Goal: Book appointment/travel/reservation

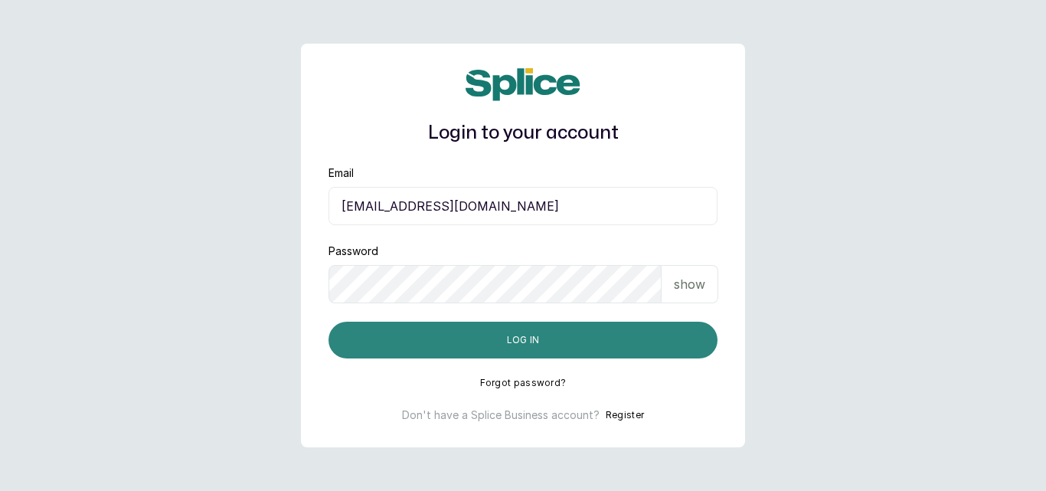
click at [547, 351] on button "Log in" at bounding box center [522, 340] width 389 height 37
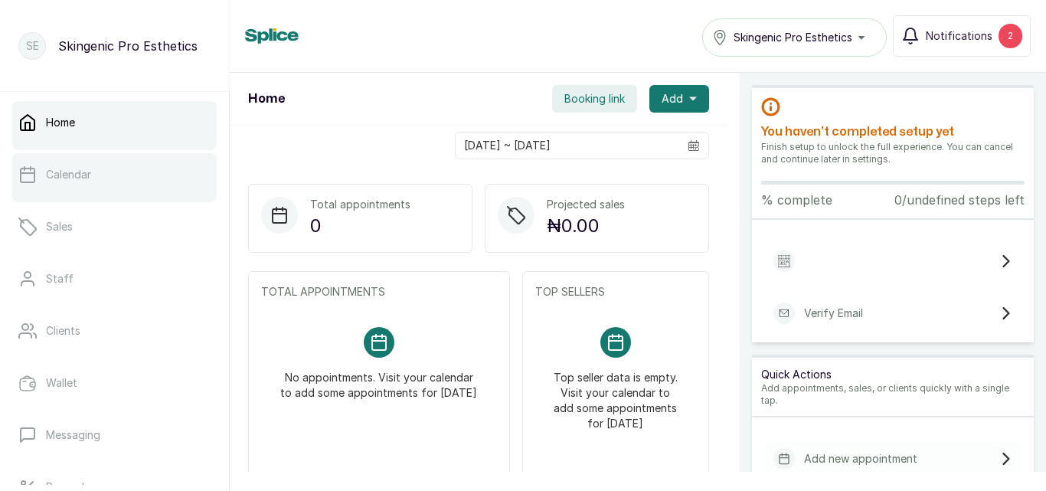
click at [93, 168] on link "Calendar" at bounding box center [114, 174] width 204 height 43
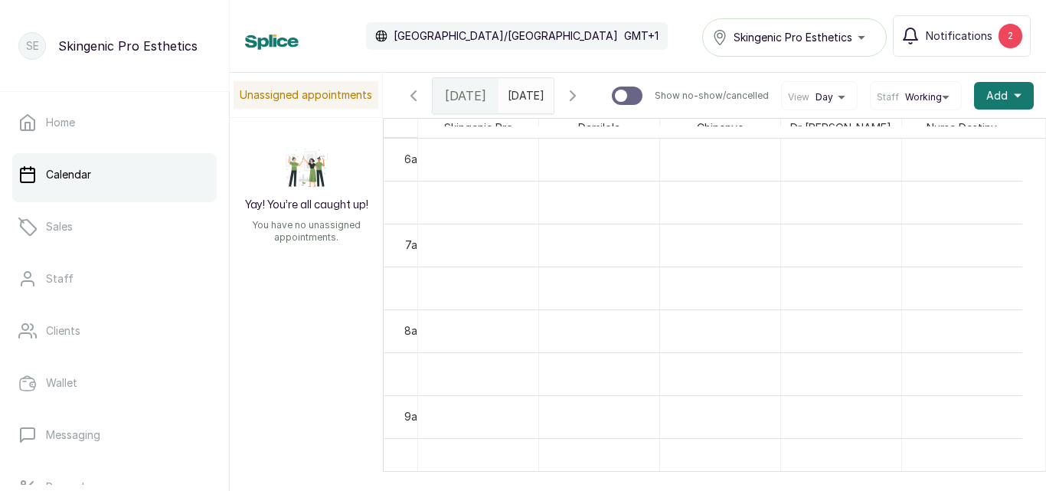
scroll to position [861, 0]
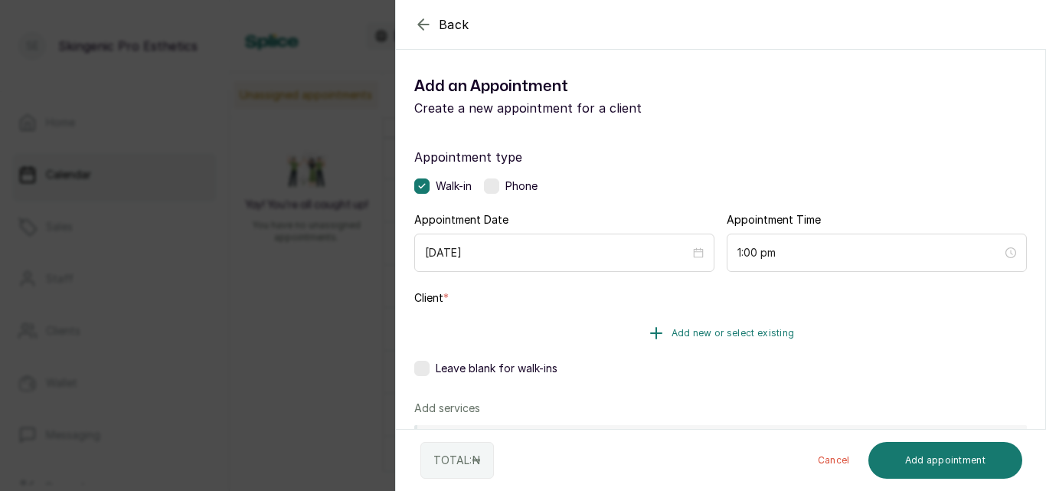
click at [728, 340] on button "Add new or select existing" at bounding box center [720, 333] width 613 height 43
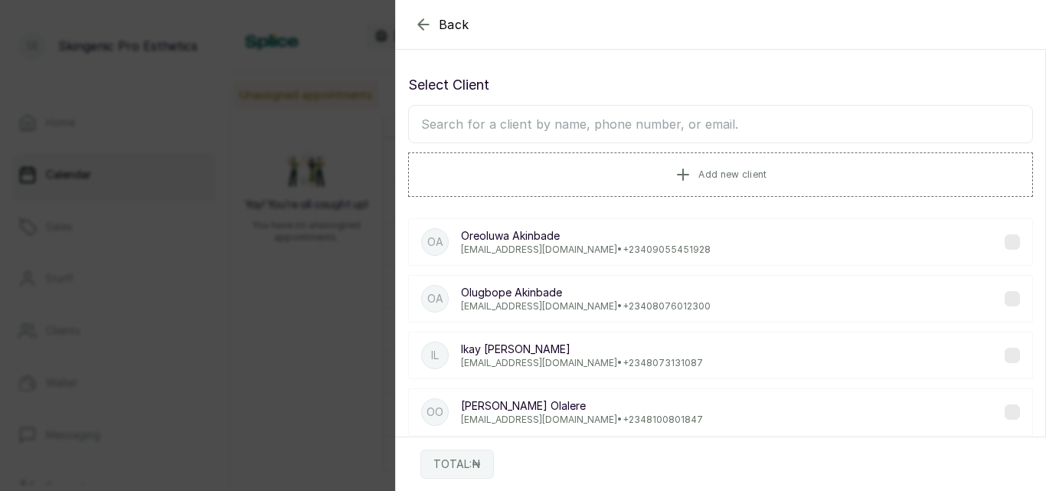
click at [621, 125] on input "text" at bounding box center [720, 124] width 625 height 38
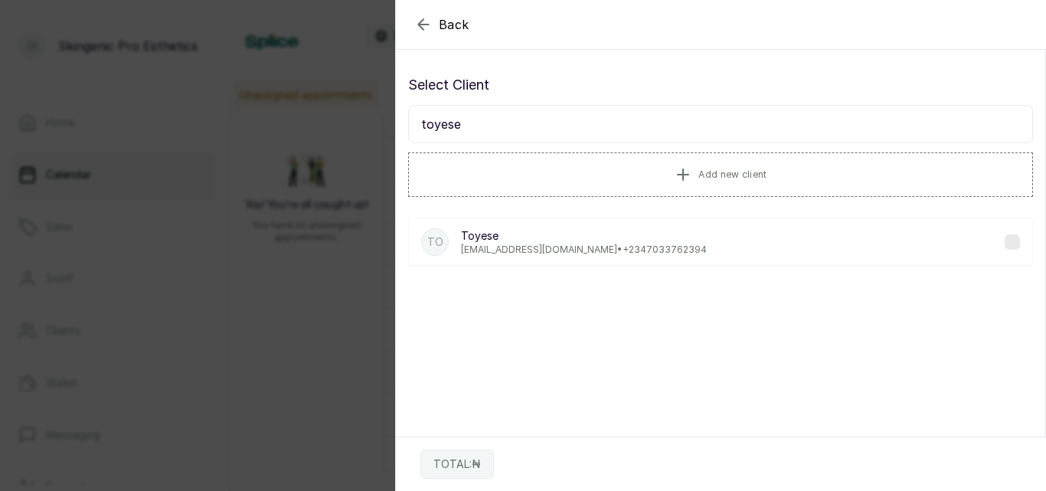
type input "toyese"
click at [673, 263] on div "To Toyese Akintoyese.ibironke@gmail.com • +234 7033762394" at bounding box center [720, 241] width 625 height 47
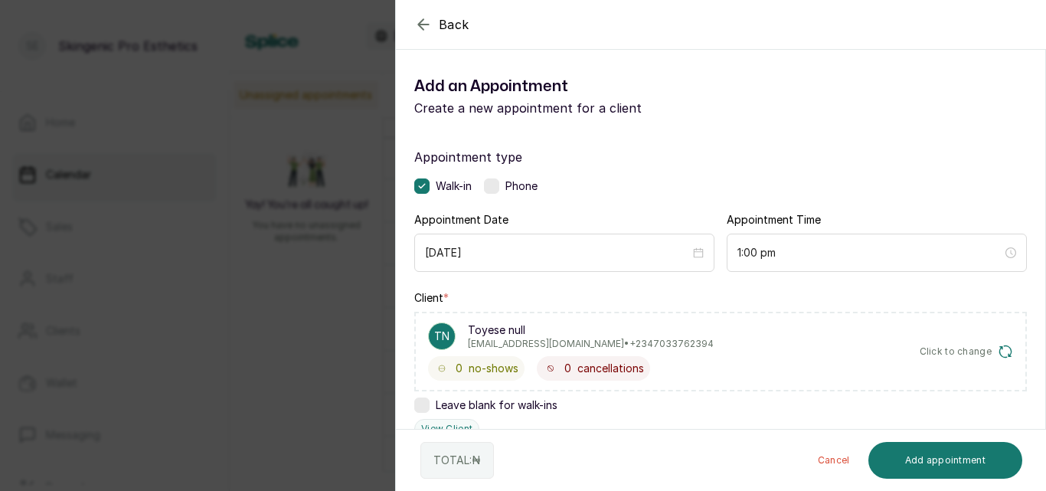
scroll to position [376, 0]
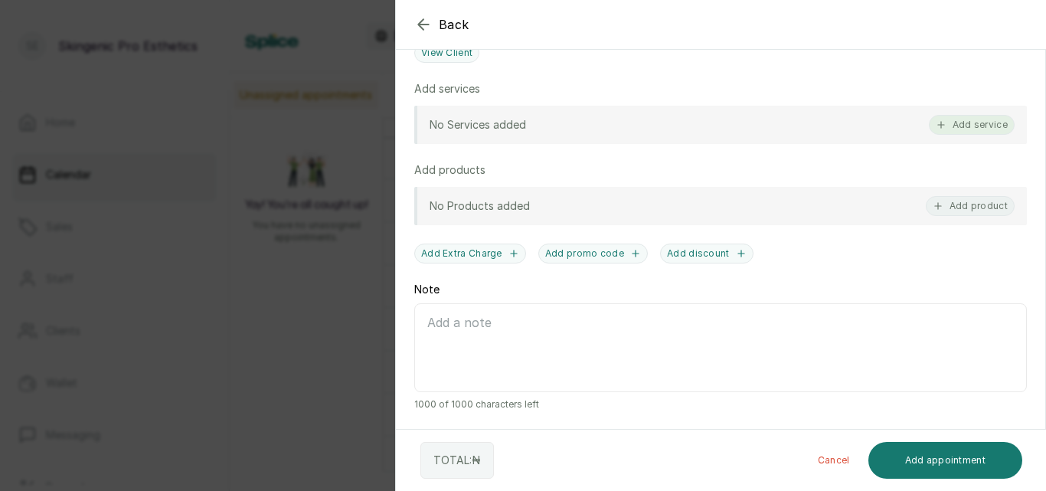
click at [964, 124] on button "Add service" at bounding box center [972, 125] width 86 height 20
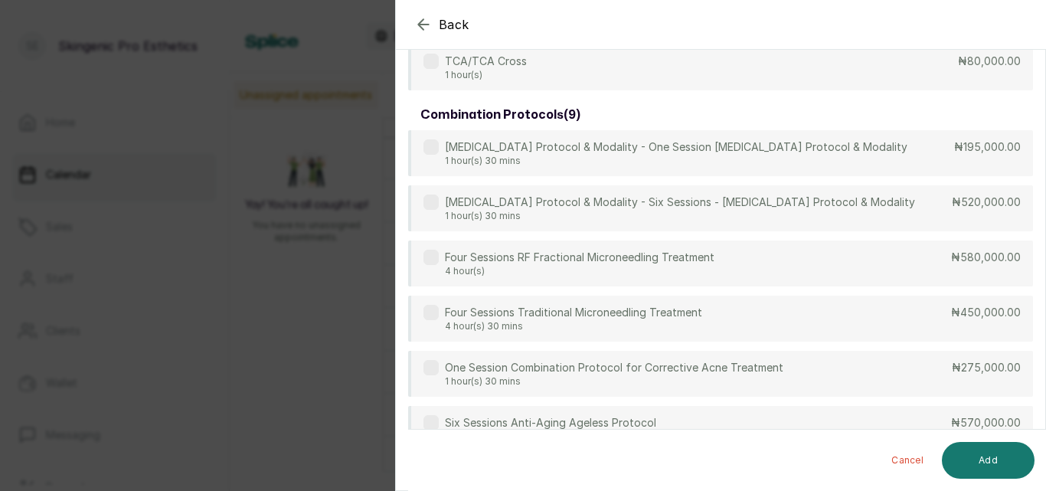
scroll to position [2488, 0]
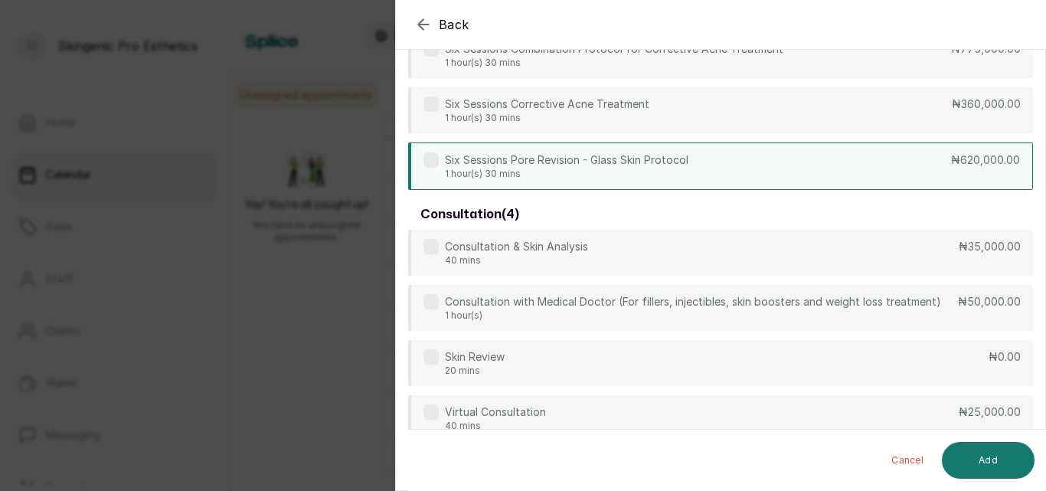
drag, startPoint x: 1041, startPoint y: 114, endPoint x: 673, endPoint y: 201, distance: 378.3
click at [673, 190] on div "Six Sessions Pore Revision - Glass Skin Protocol 1 hour(s) 30 mins ₦620,000.00" at bounding box center [720, 165] width 625 height 47
click at [433, 164] on icon at bounding box center [431, 160] width 8 height 8
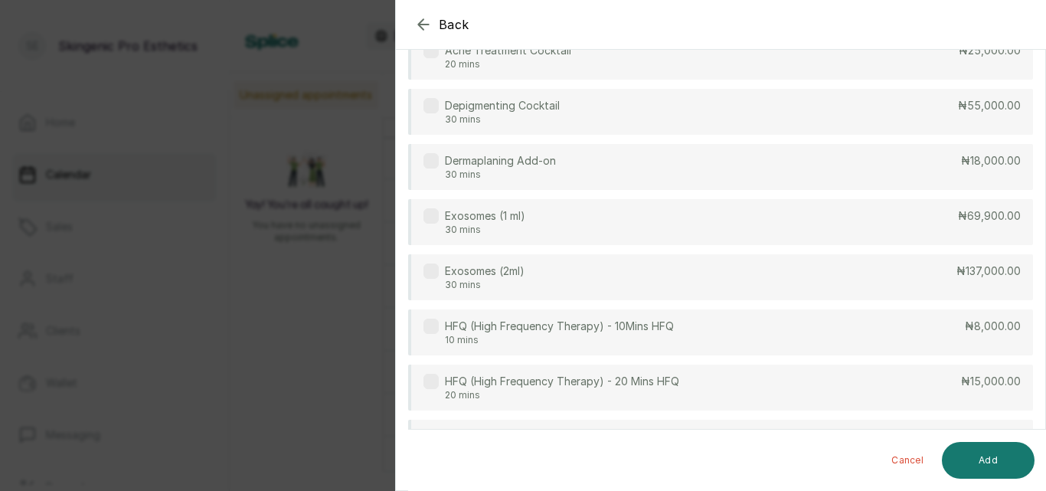
scroll to position [0, 0]
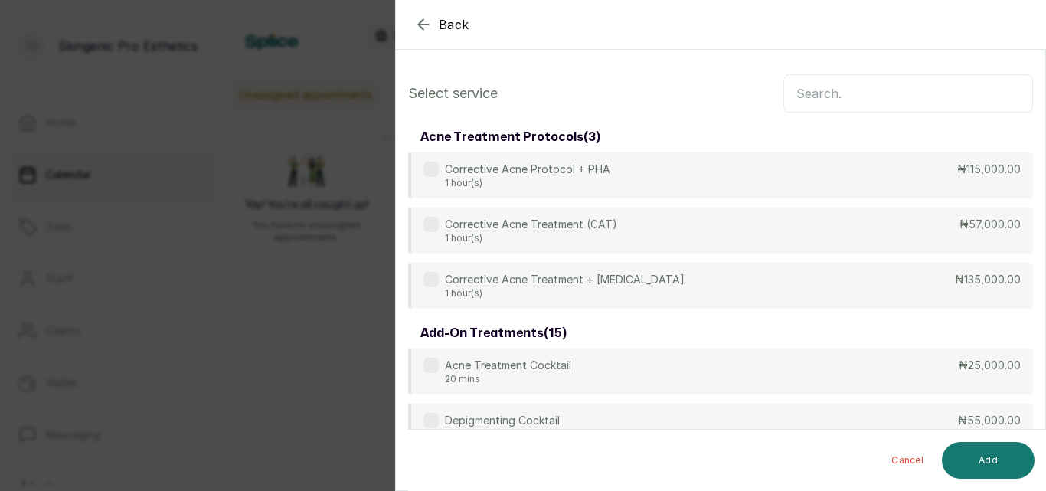
click at [884, 90] on input "text" at bounding box center [908, 93] width 250 height 38
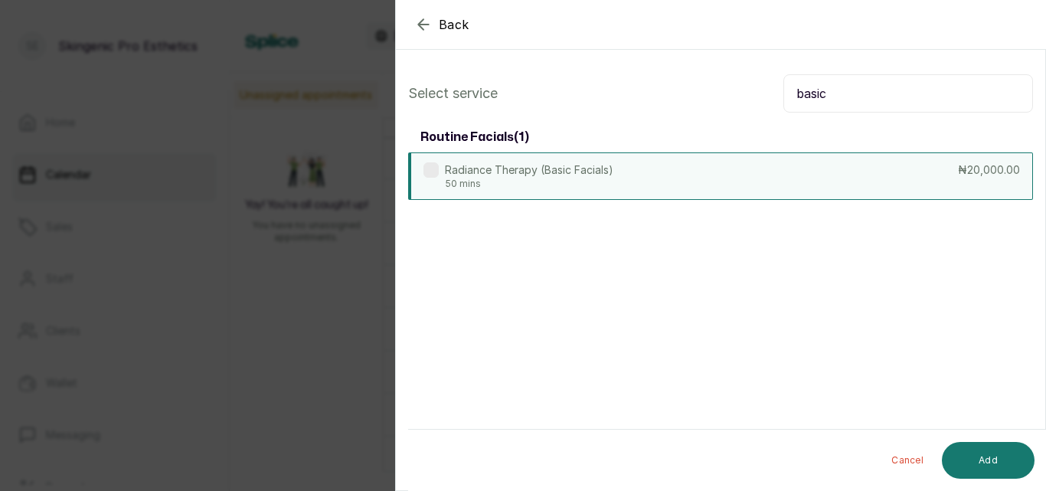
type input "basic"
click at [431, 169] on label at bounding box center [430, 169] width 15 height 15
click at [997, 451] on button "Add" at bounding box center [988, 460] width 93 height 37
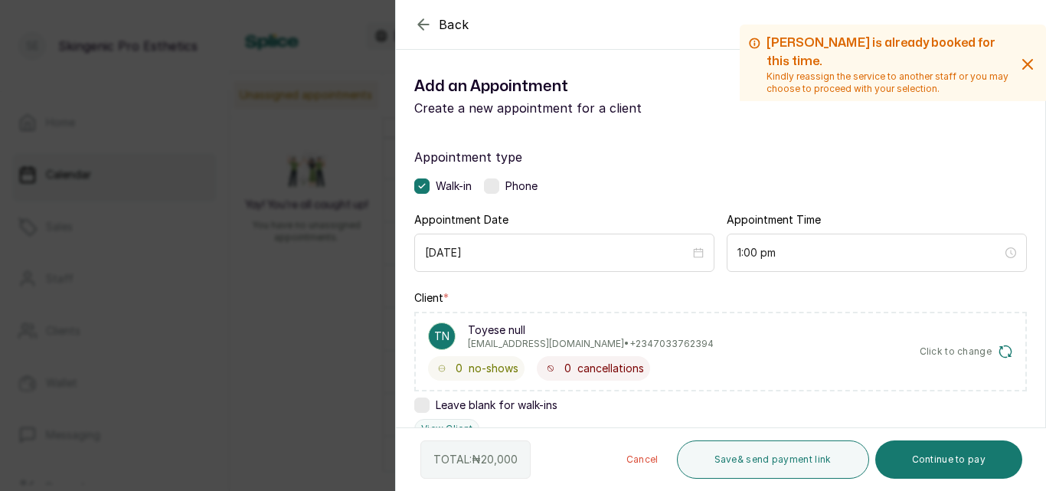
click at [1018, 70] on icon "button" at bounding box center [1027, 64] width 18 height 18
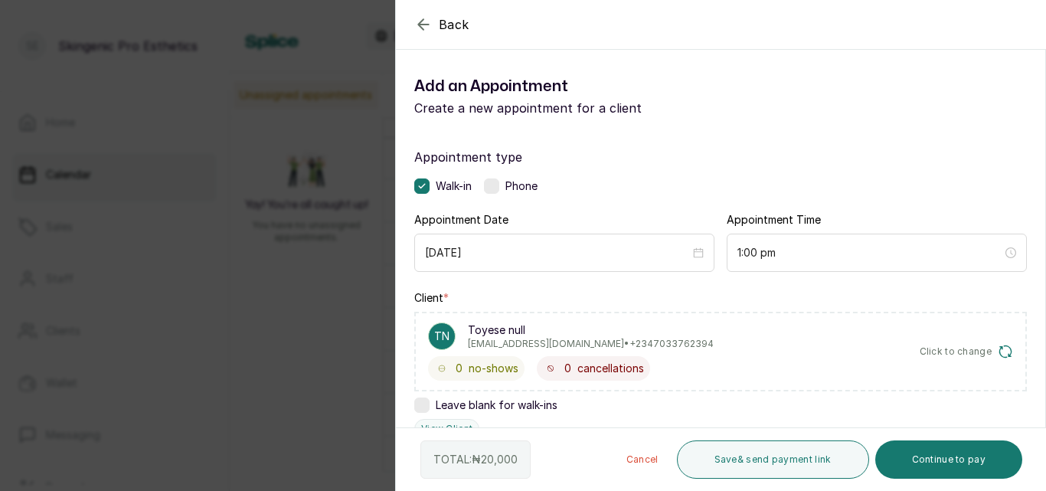
click at [417, 28] on icon "button" at bounding box center [423, 24] width 18 height 18
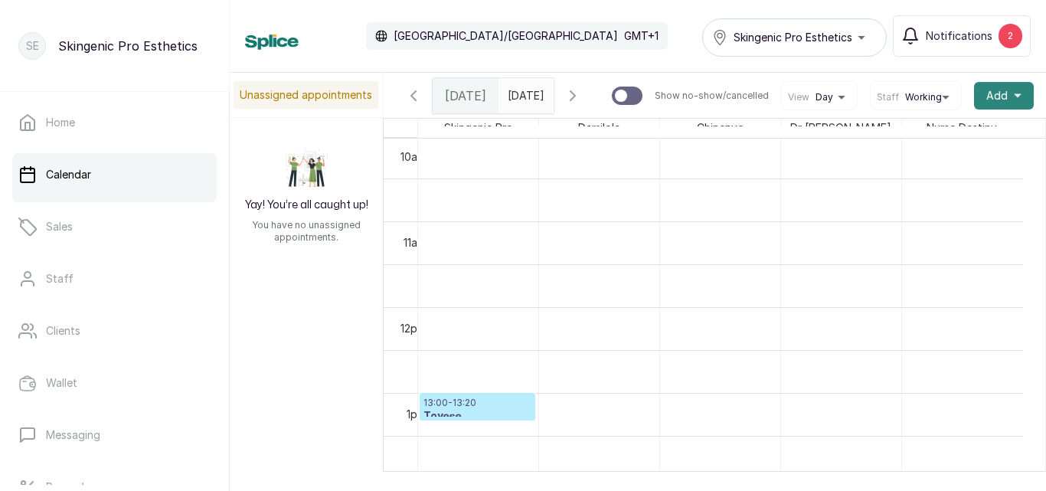
click at [995, 96] on span "Add" at bounding box center [996, 95] width 21 height 15
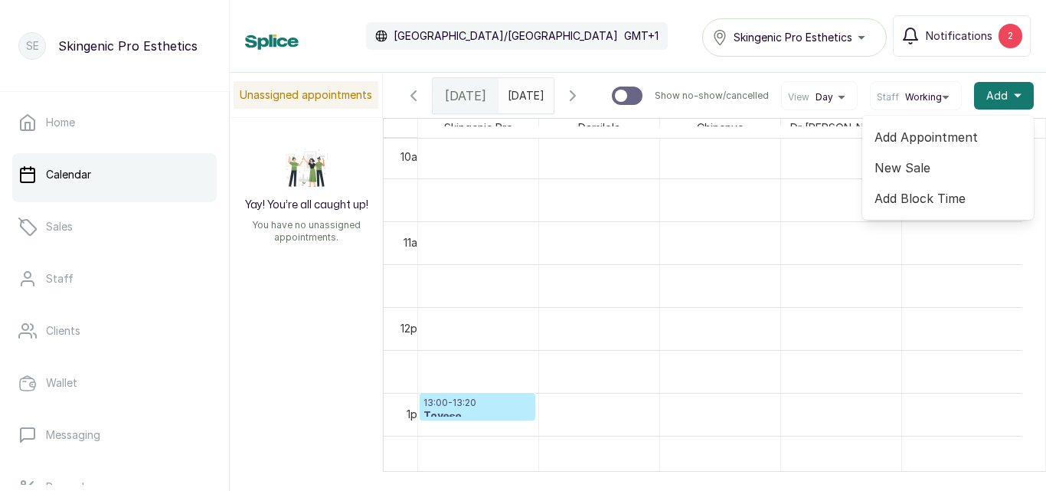
click at [953, 139] on span "Add Appointment" at bounding box center [947, 137] width 147 height 18
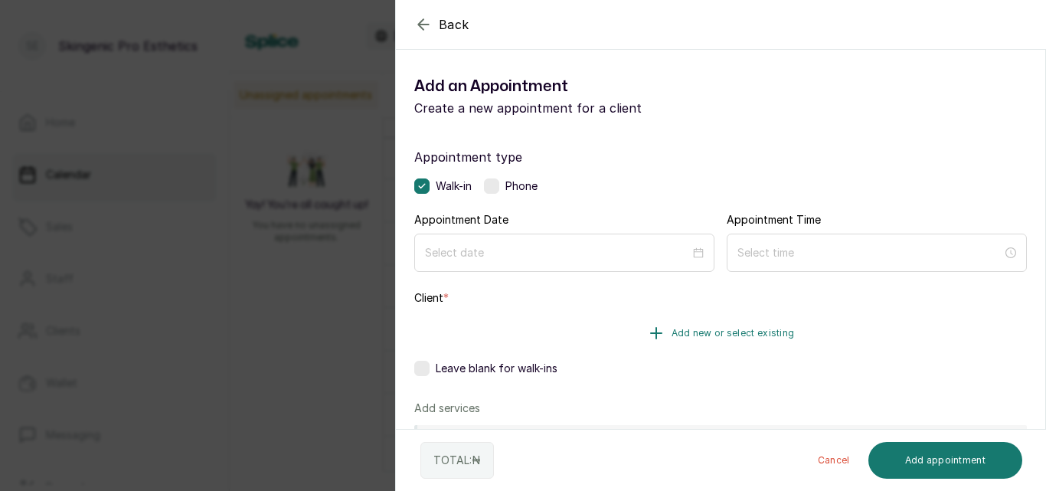
click at [825, 341] on button "Add new or select existing" at bounding box center [720, 333] width 613 height 43
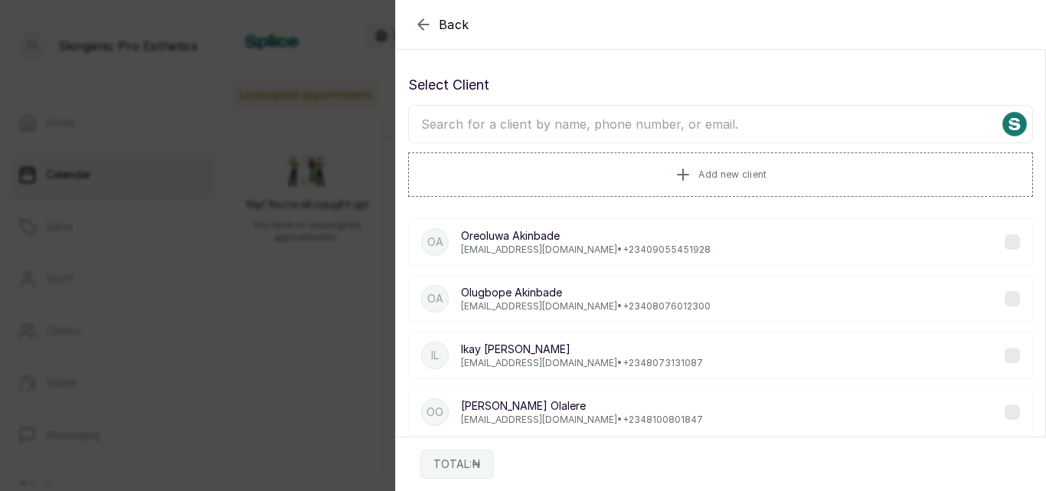
click at [771, 128] on input "text" at bounding box center [720, 124] width 625 height 38
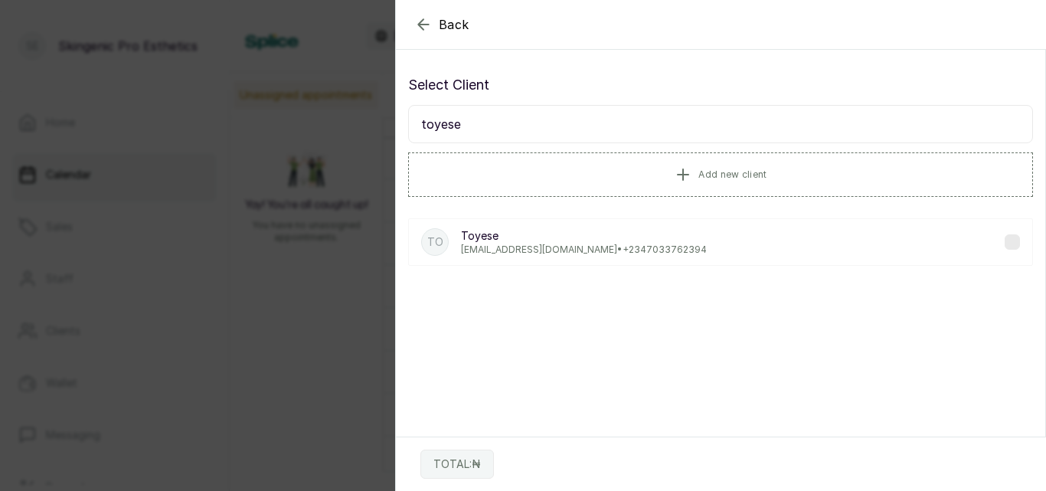
type input "toyese"
click at [747, 253] on div "To Toyese Akintoyese.ibironke@gmail.com • +234 7033762394" at bounding box center [720, 241] width 625 height 47
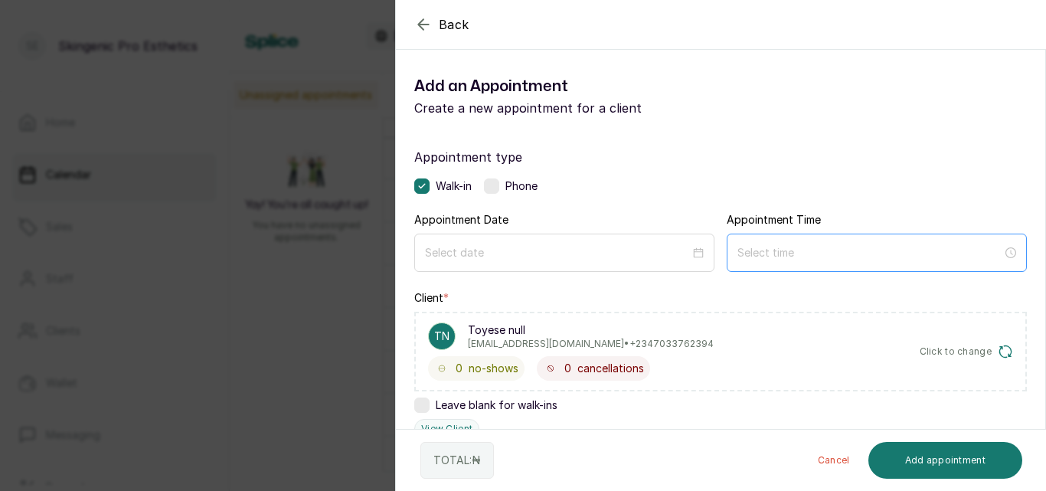
click at [876, 242] on div at bounding box center [877, 253] width 300 height 38
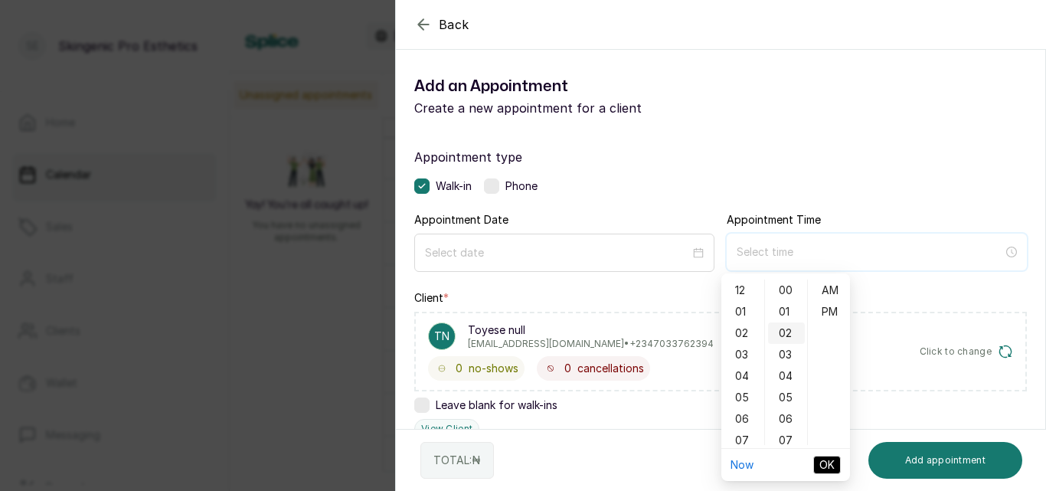
type input "12:00 am"
type input "12:04 am"
click at [747, 376] on div "04" at bounding box center [742, 375] width 37 height 21
type input "4:00 pm"
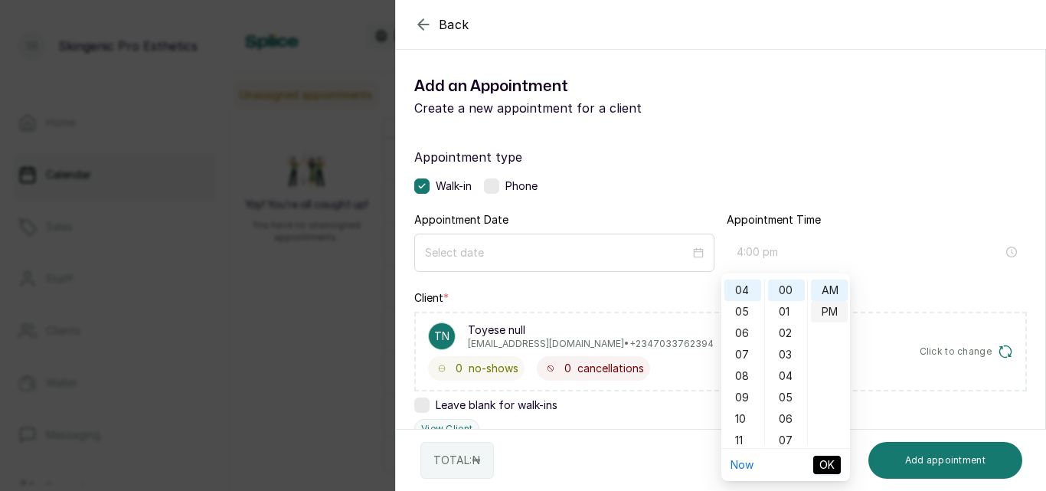
click at [824, 313] on div "PM" at bounding box center [829, 311] width 37 height 21
click at [829, 463] on span "OK" at bounding box center [826, 464] width 15 height 17
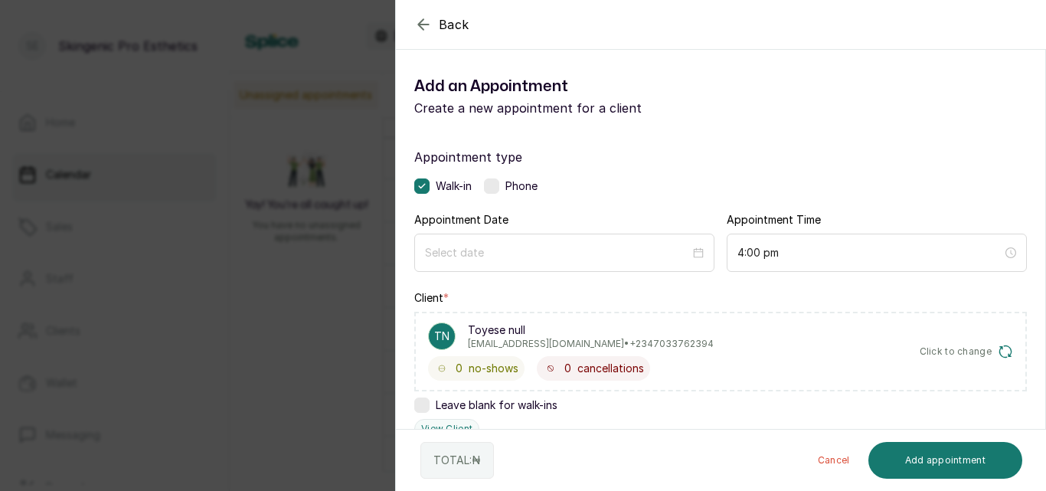
scroll to position [376, 0]
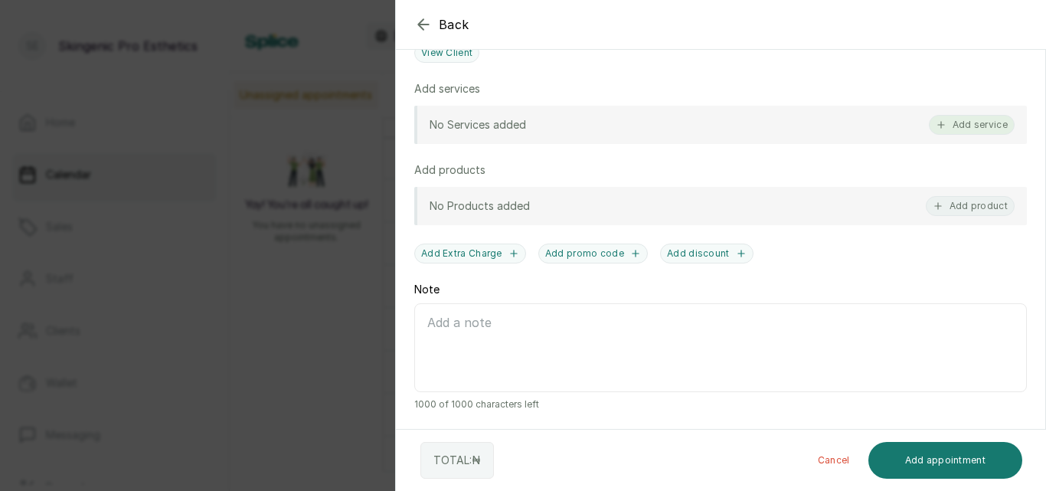
click at [951, 122] on button "Add service" at bounding box center [972, 125] width 86 height 20
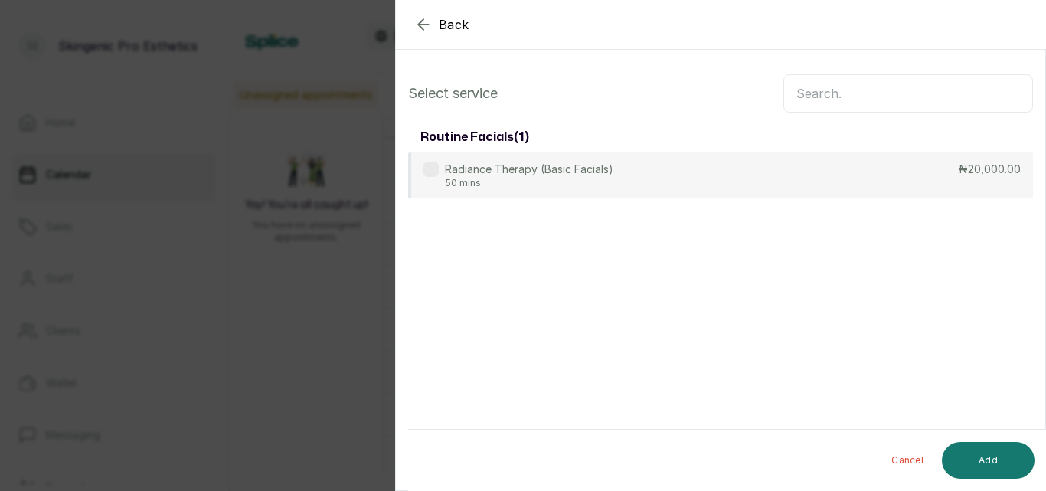
scroll to position [0, 0]
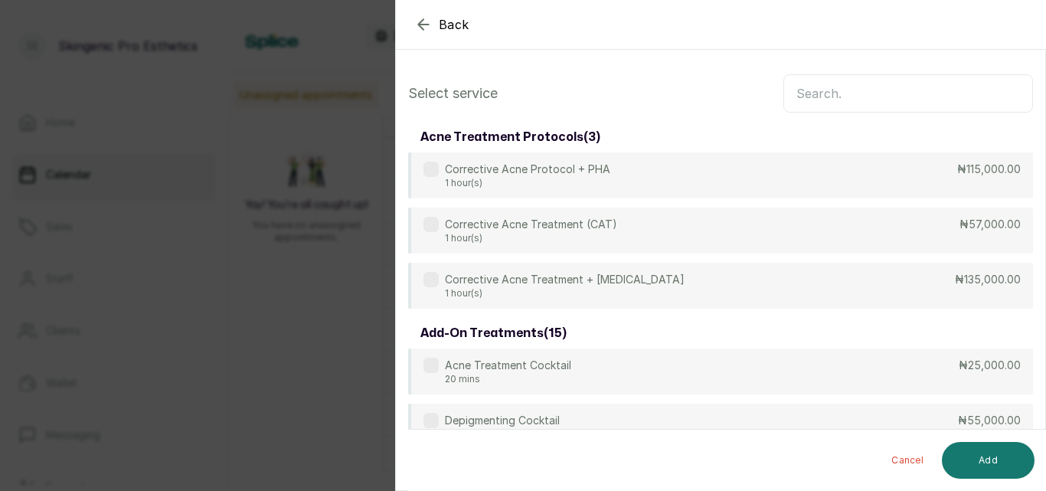
click at [872, 77] on input "text" at bounding box center [908, 93] width 250 height 38
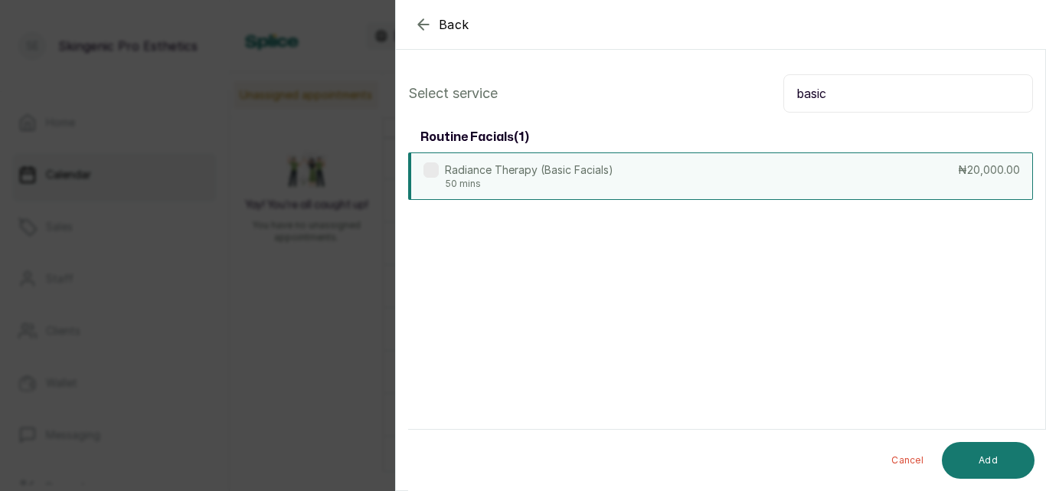
type input "basic"
click at [442, 170] on div "Radiance Therapy (Basic Facials) 50 mins" at bounding box center [518, 176] width 190 height 28
click at [994, 459] on button "Add" at bounding box center [988, 460] width 93 height 37
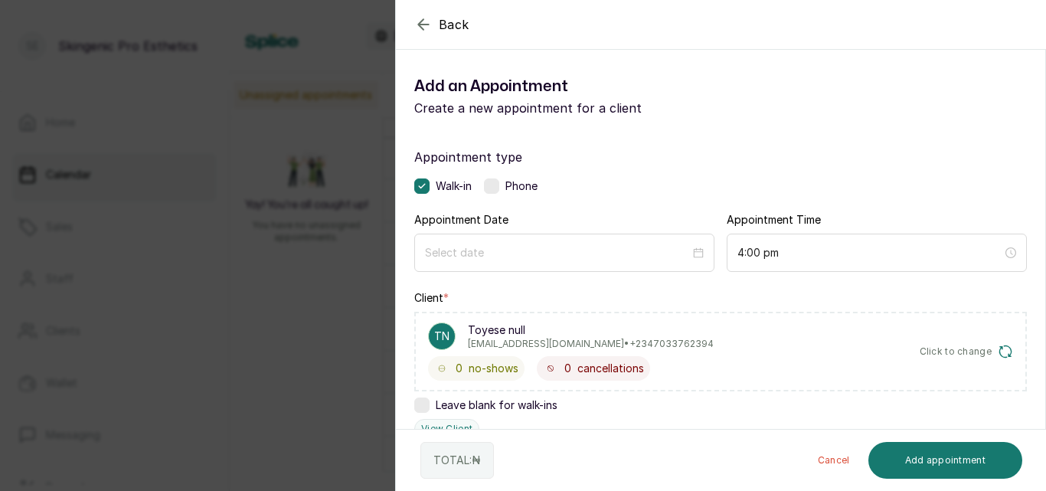
scroll to position [428, 0]
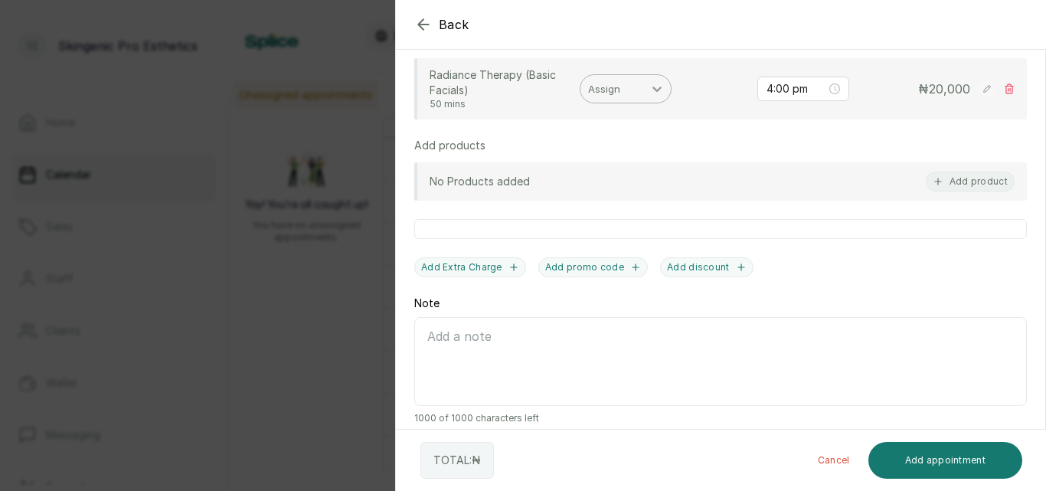
click at [646, 90] on div at bounding box center [657, 89] width 28 height 28
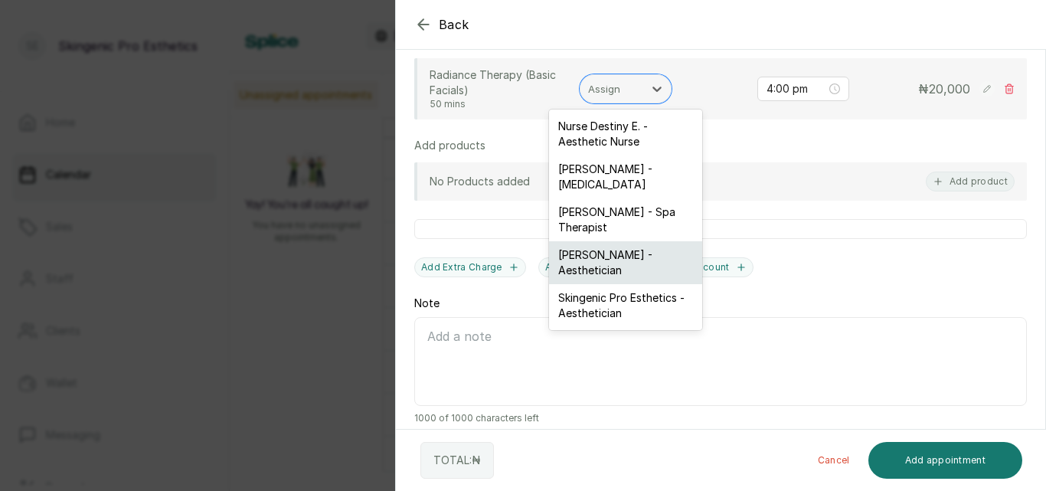
click at [625, 257] on div "Damilola F. - Aesthetician" at bounding box center [625, 262] width 153 height 43
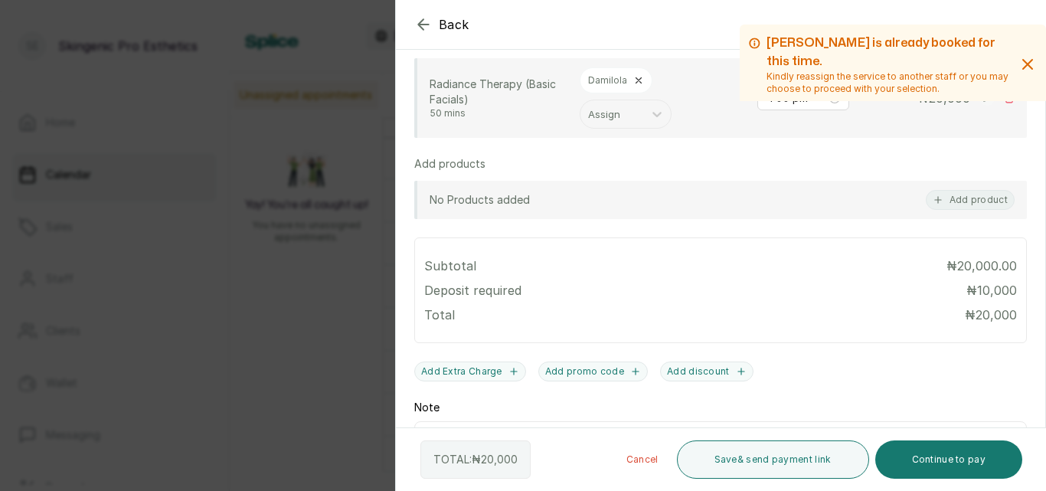
click at [1045, 403] on section "Back Add Appointment Add an Appointment Create a new appointment for a client D…" at bounding box center [720, 245] width 651 height 491
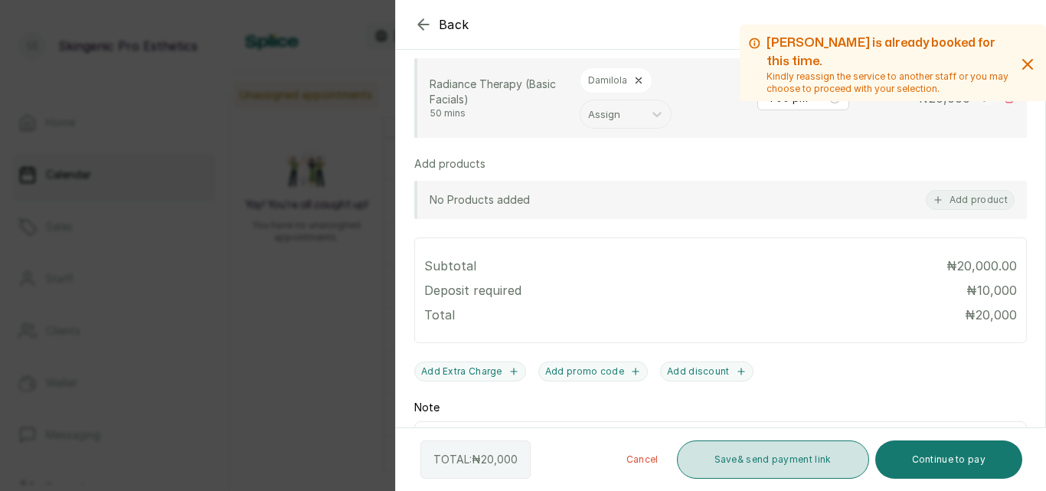
click at [810, 467] on button "Save & send payment link" at bounding box center [773, 459] width 192 height 38
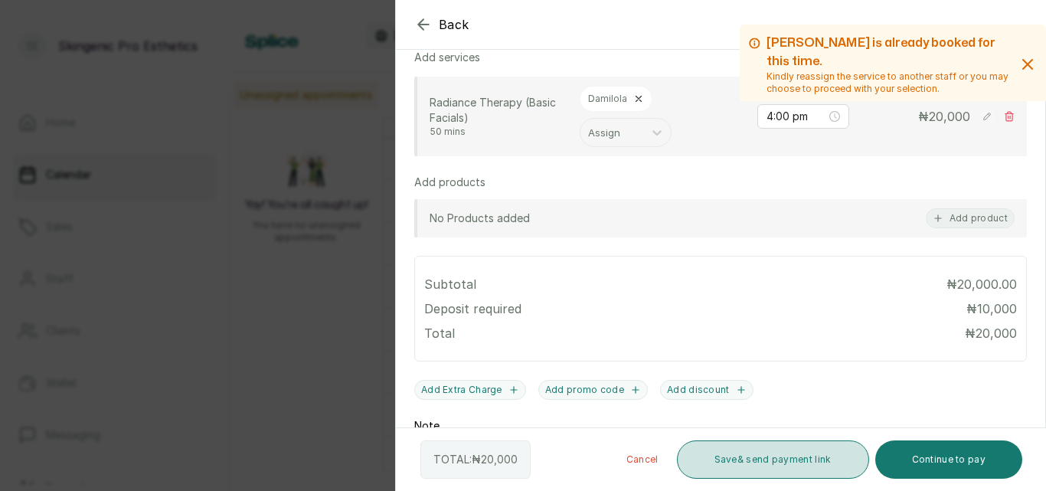
scroll to position [446, 0]
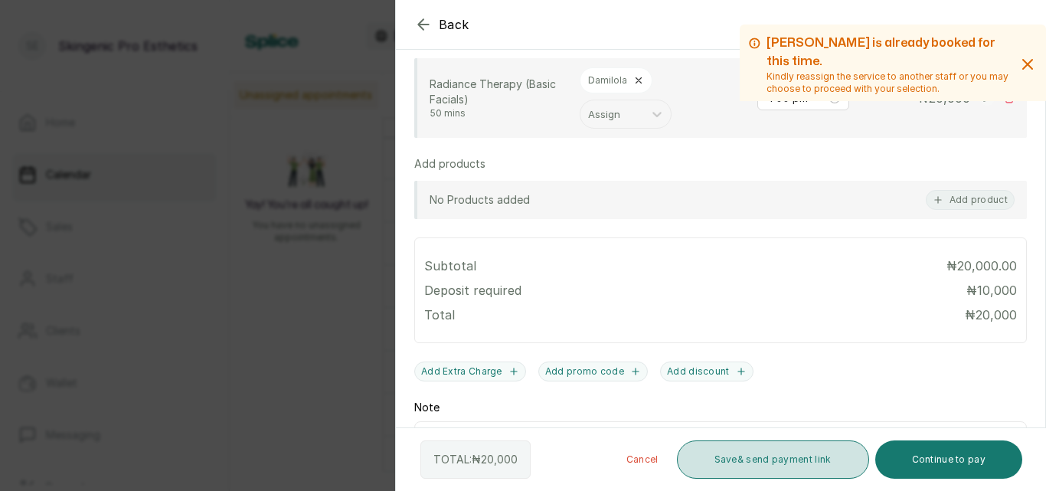
click at [786, 457] on button "Save & send payment link" at bounding box center [773, 459] width 192 height 38
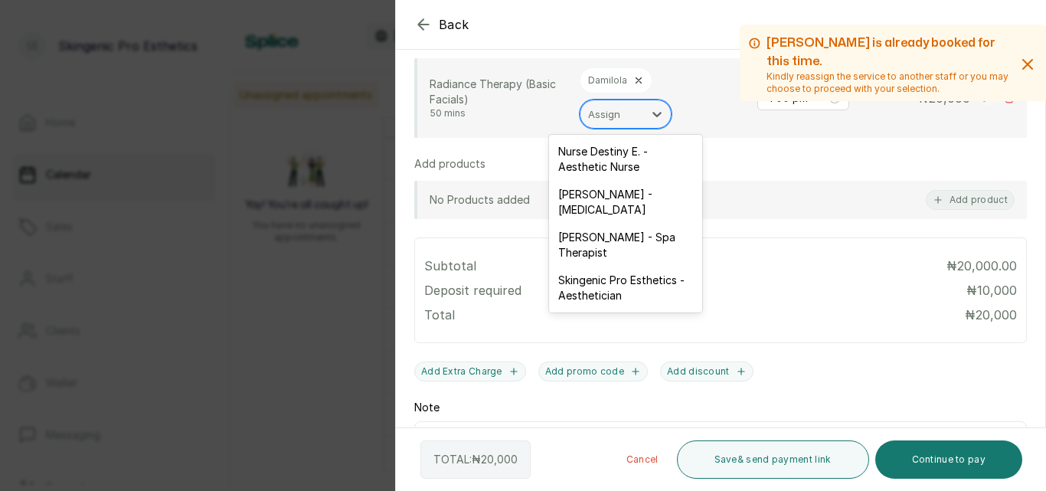
click at [642, 114] on div "Assign" at bounding box center [611, 114] width 63 height 26
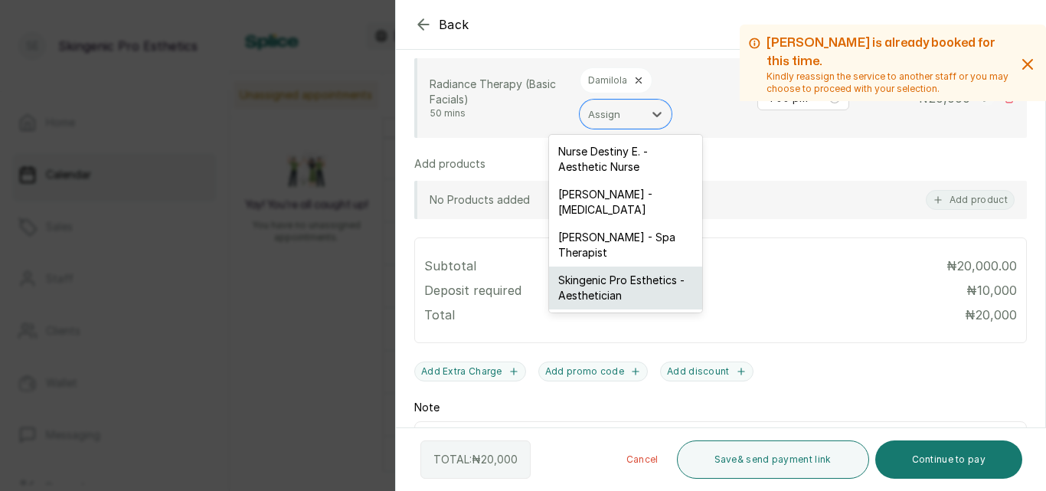
click at [624, 283] on div "Skingenic Pro Esthetics - Aesthetician" at bounding box center [625, 287] width 153 height 43
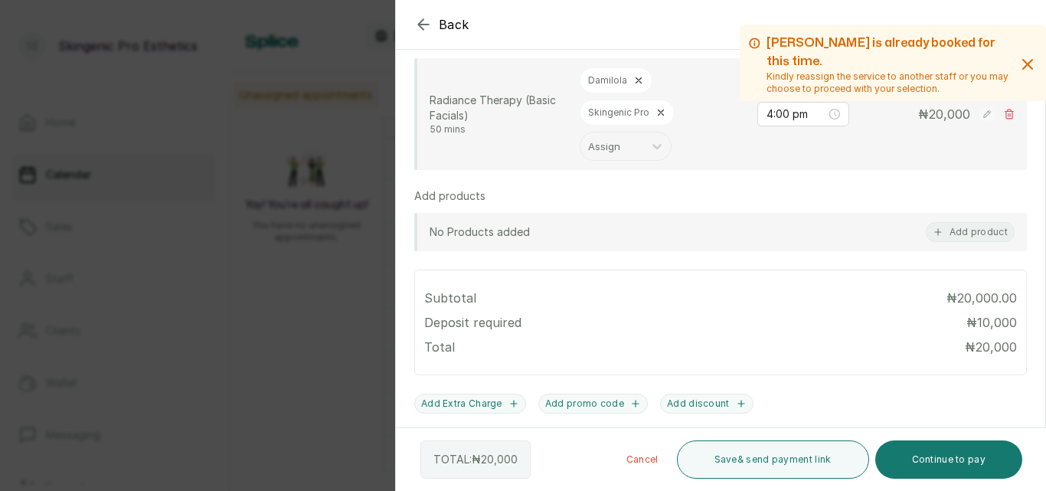
click at [1018, 64] on icon "button" at bounding box center [1027, 64] width 18 height 18
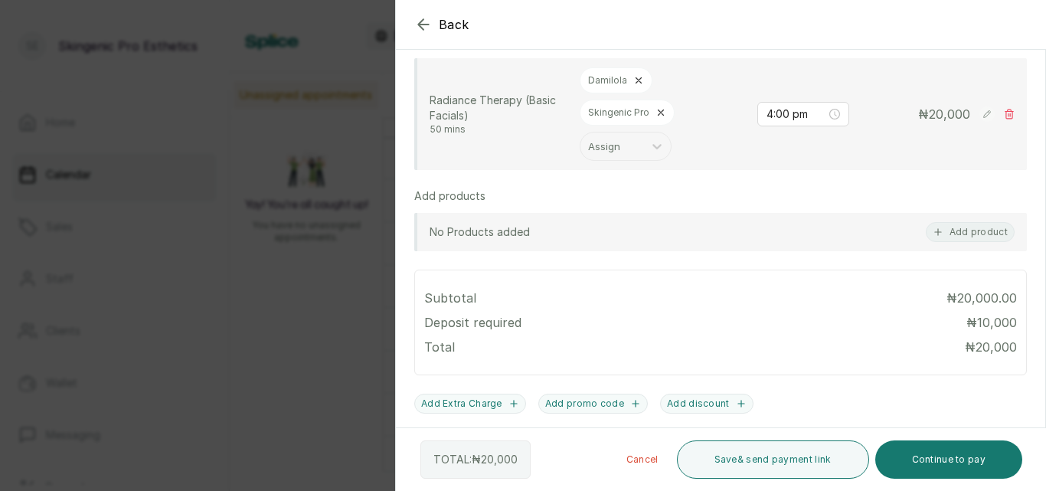
click at [633, 79] on icon at bounding box center [638, 80] width 11 height 11
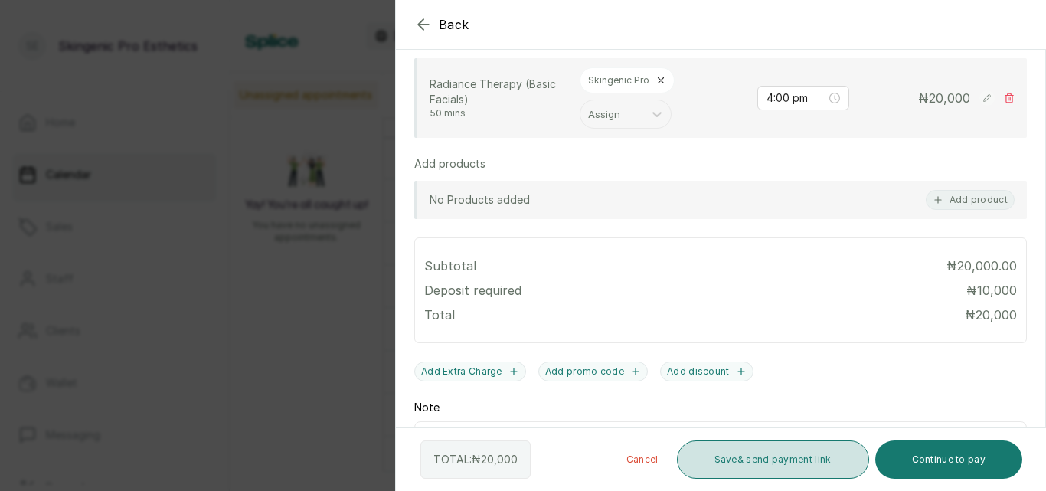
click at [813, 469] on button "Save & send payment link" at bounding box center [773, 459] width 192 height 38
click at [802, 464] on button "Save & send payment link" at bounding box center [773, 459] width 192 height 38
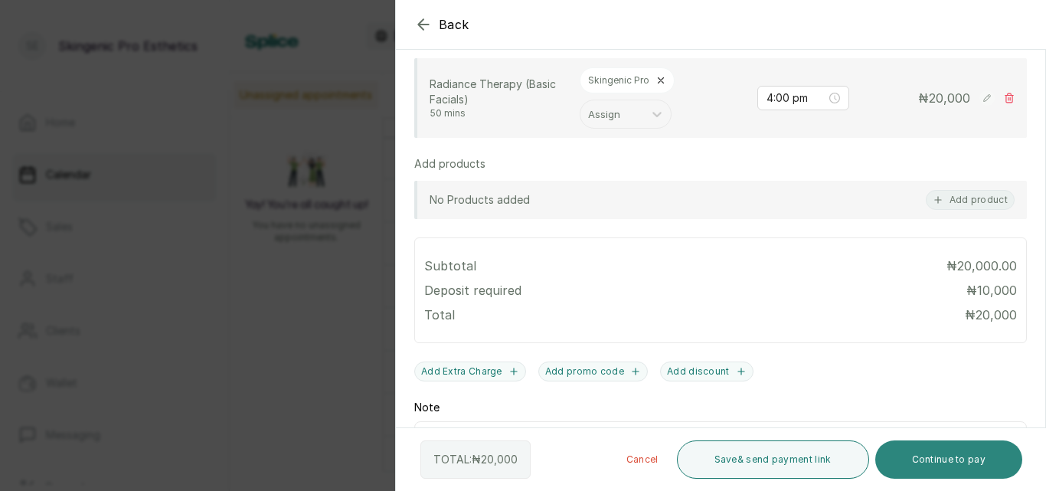
click at [974, 448] on button "Continue to pay" at bounding box center [949, 459] width 148 height 38
click at [427, 21] on icon "button" at bounding box center [423, 24] width 18 height 18
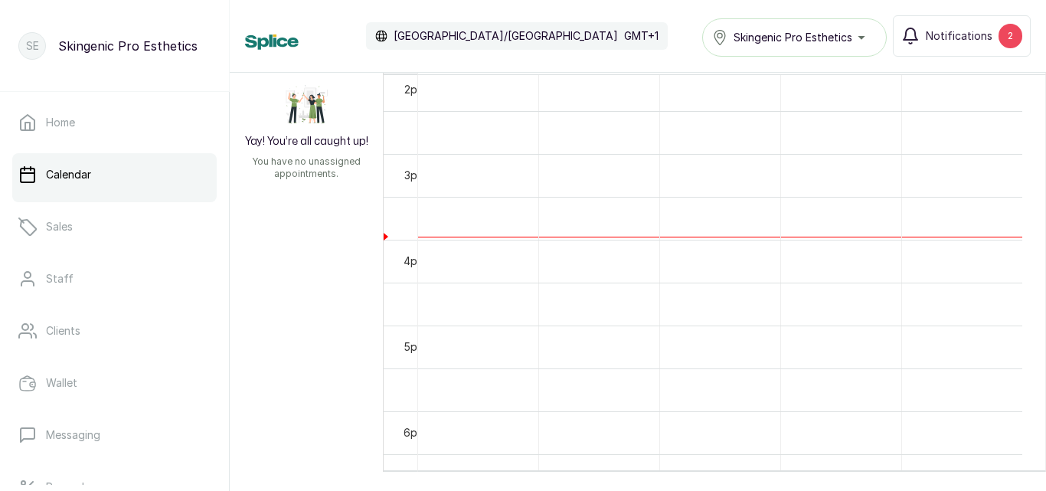
scroll to position [1206, 0]
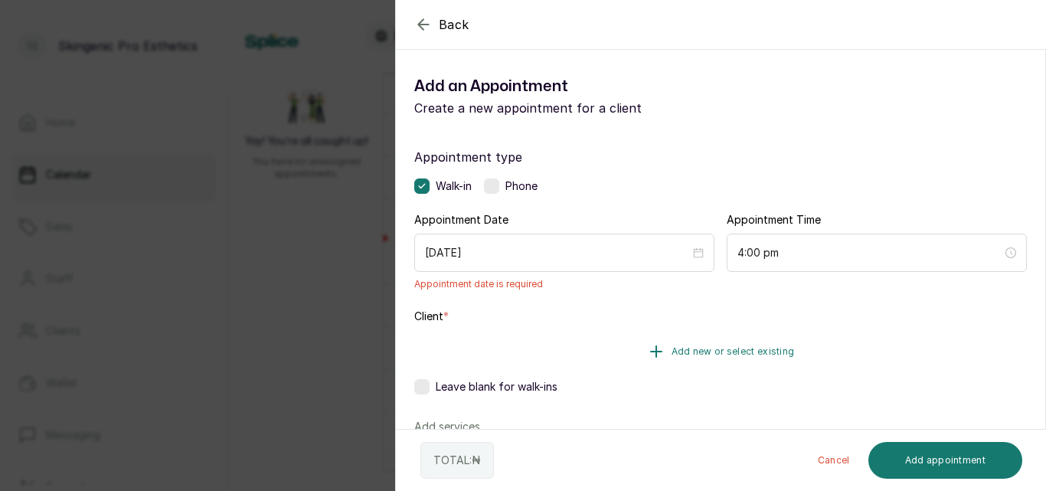
click at [585, 361] on button "Add new or select existing" at bounding box center [720, 351] width 613 height 43
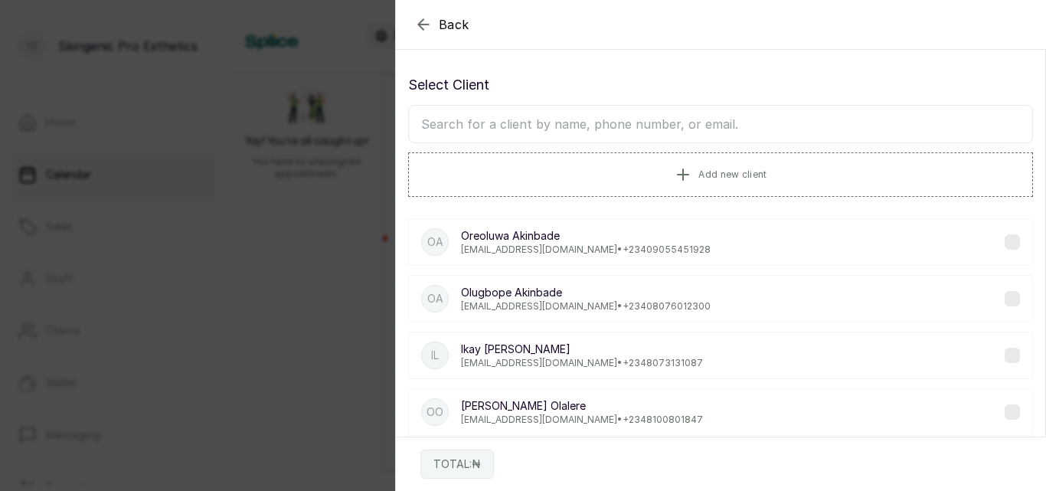
click at [616, 139] on input "text" at bounding box center [720, 124] width 625 height 38
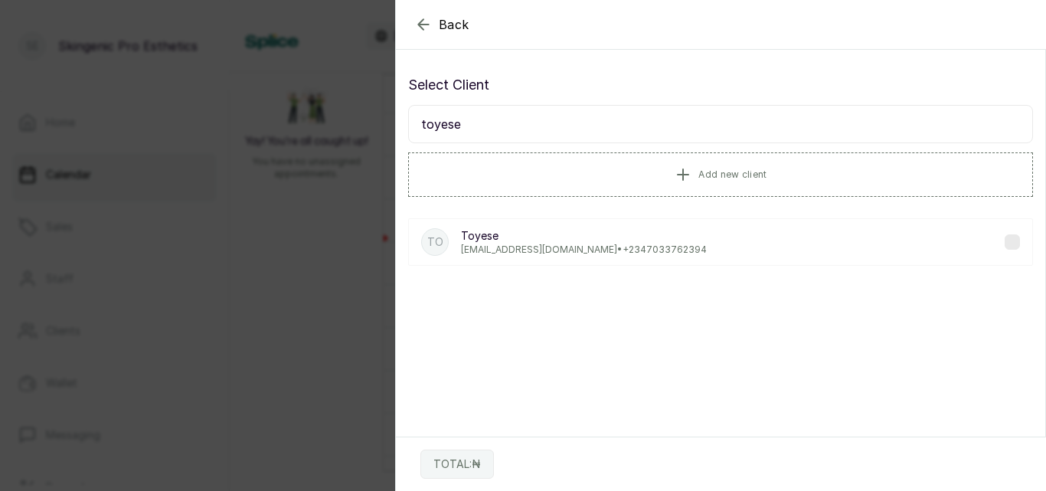
type input "toyese"
click at [545, 249] on p "Akintoyese.ibironke@gmail.com • +234 7033762394" at bounding box center [584, 250] width 246 height 12
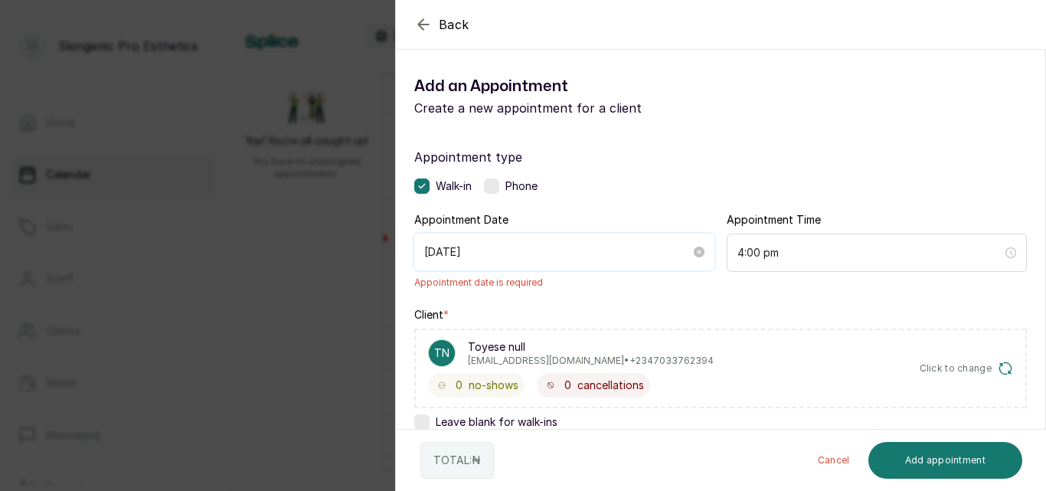
click at [521, 246] on input "2025/08/10" at bounding box center [557, 252] width 266 height 17
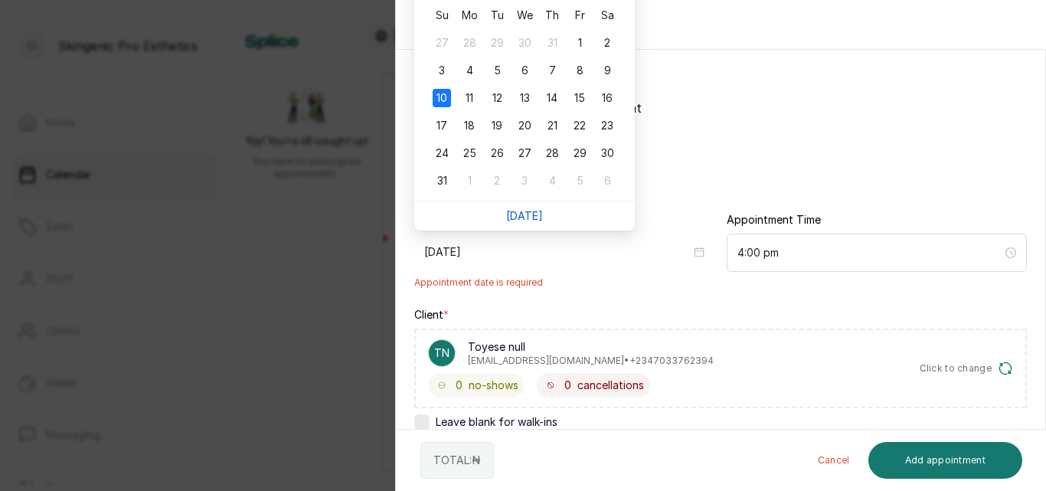
click at [519, 219] on link "Today" at bounding box center [524, 215] width 37 height 13
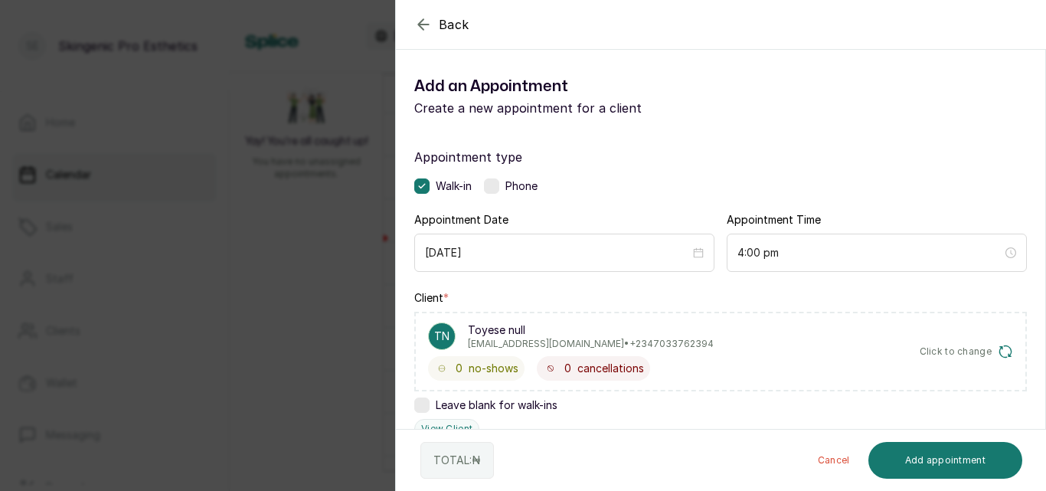
scroll to position [376, 0]
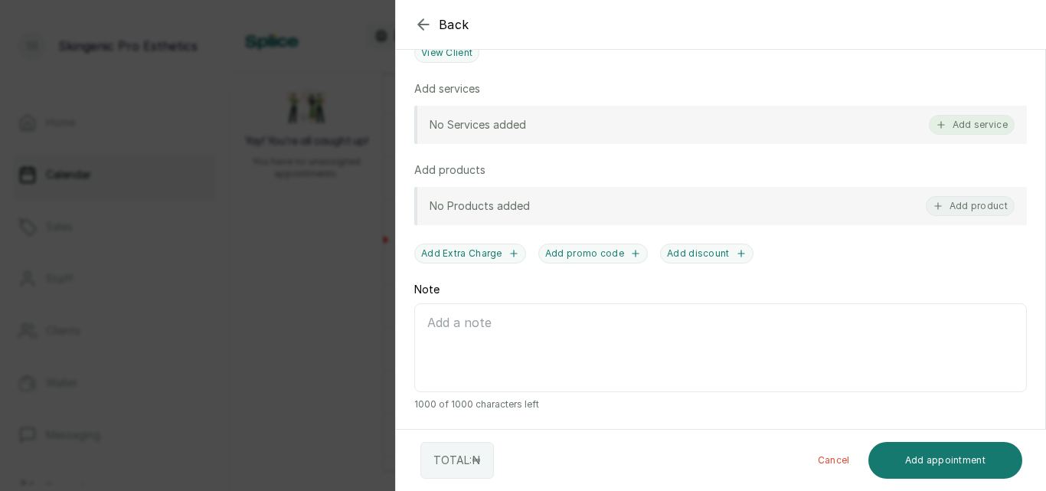
click at [955, 123] on button "Add service" at bounding box center [972, 125] width 86 height 20
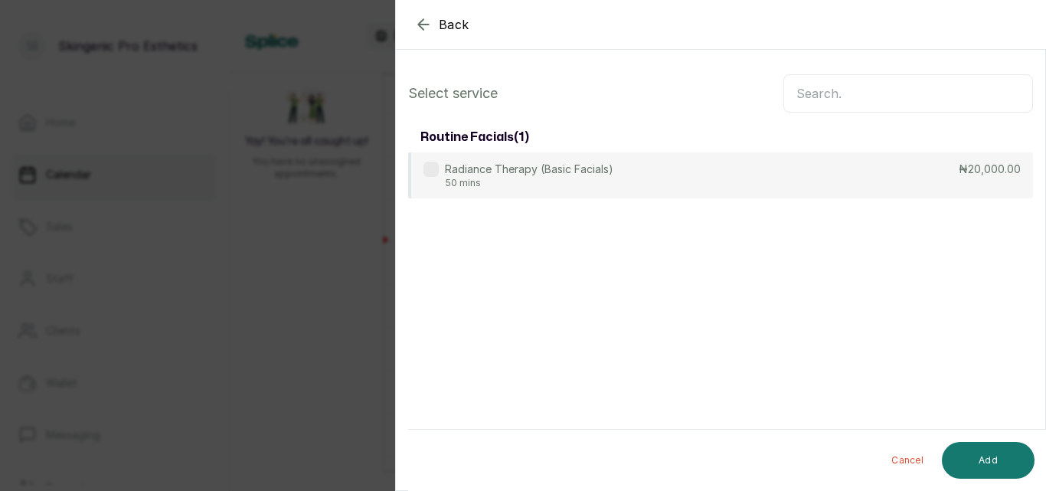
scroll to position [0, 0]
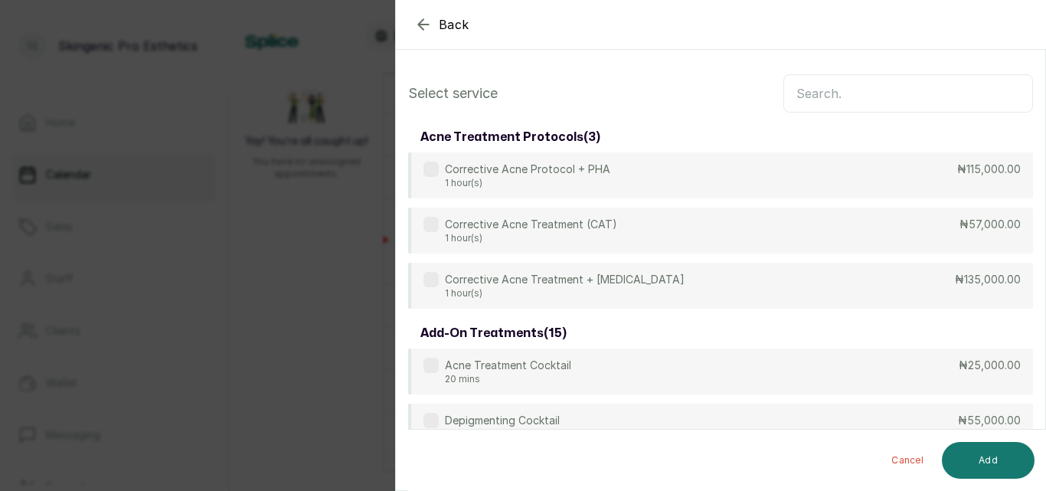
click at [883, 90] on input "text" at bounding box center [908, 93] width 250 height 38
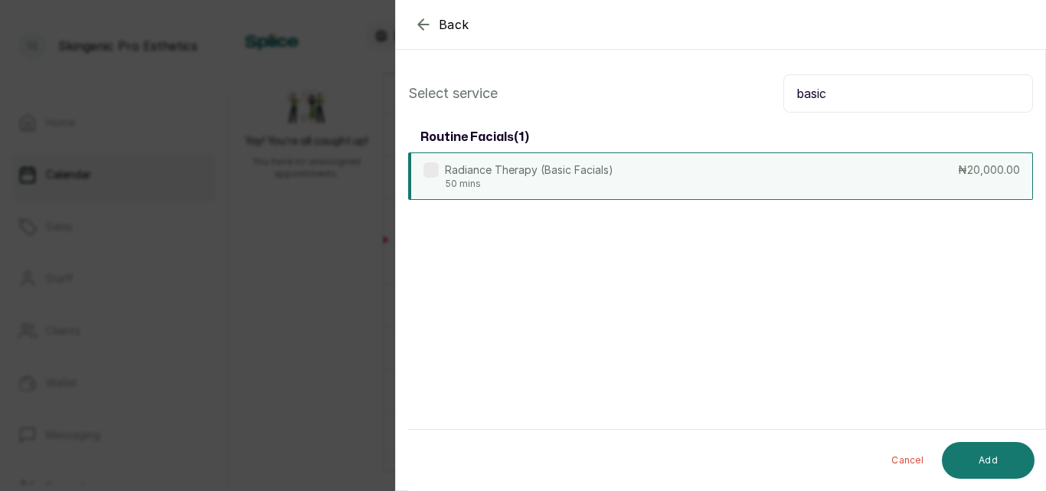
type input "basic"
click at [436, 181] on div "Radiance Therapy (Basic Facials) 50 mins" at bounding box center [518, 176] width 190 height 28
click at [972, 470] on button "Add" at bounding box center [988, 460] width 93 height 37
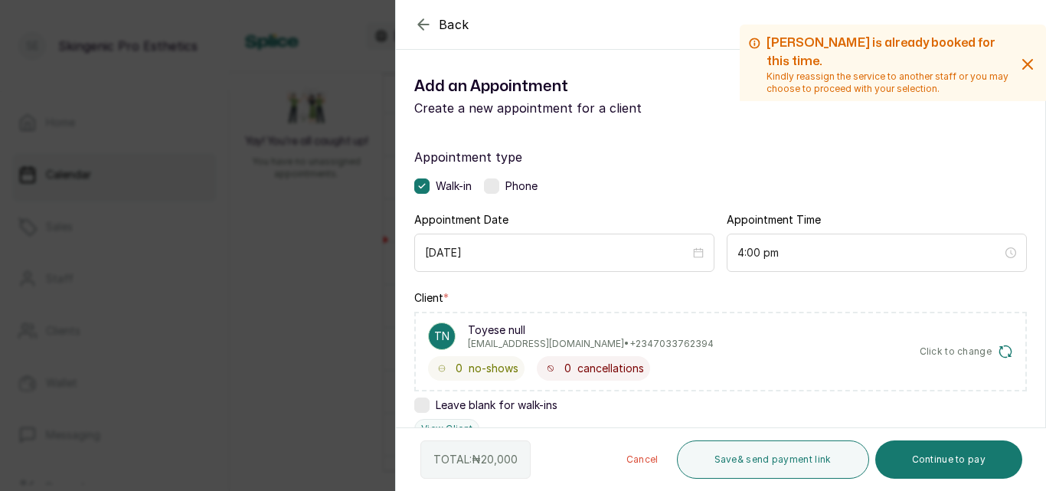
scroll to position [428, 0]
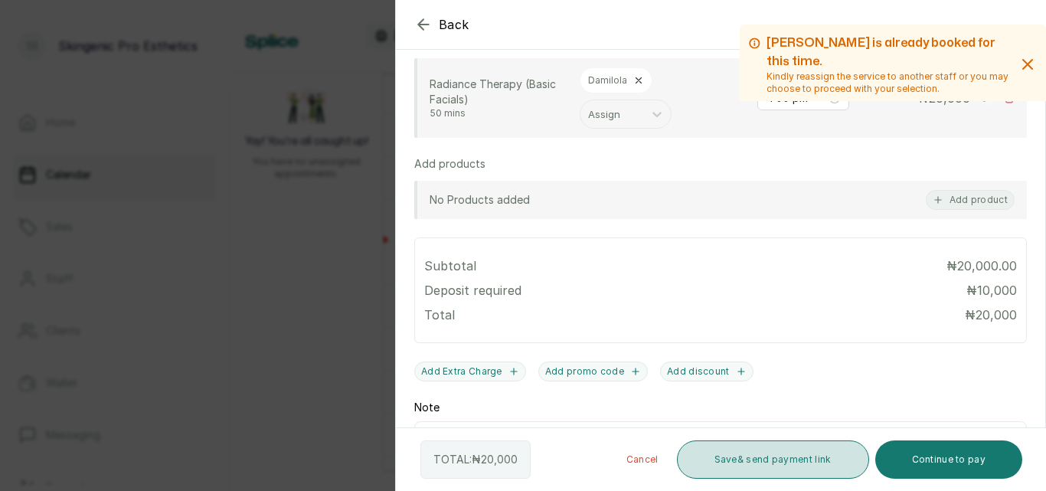
click at [795, 451] on button "Save & send payment link" at bounding box center [773, 459] width 192 height 38
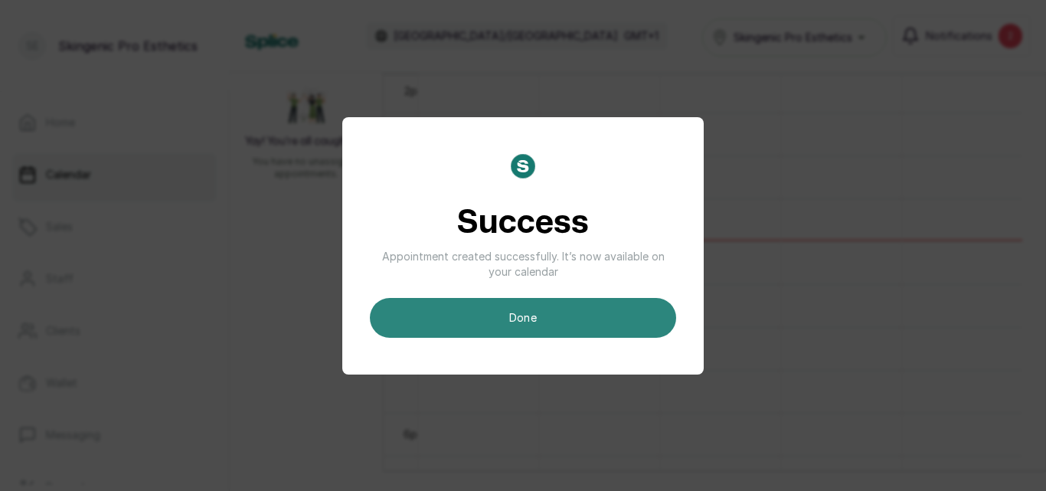
click at [610, 300] on button "done" at bounding box center [523, 318] width 306 height 40
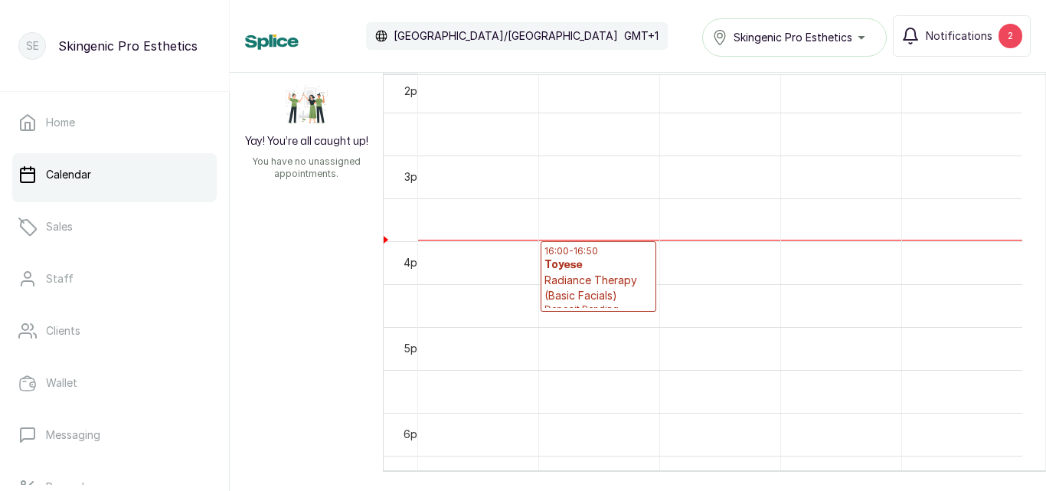
click at [607, 304] on span "Deposit Pending" at bounding box center [598, 309] width 108 height 12
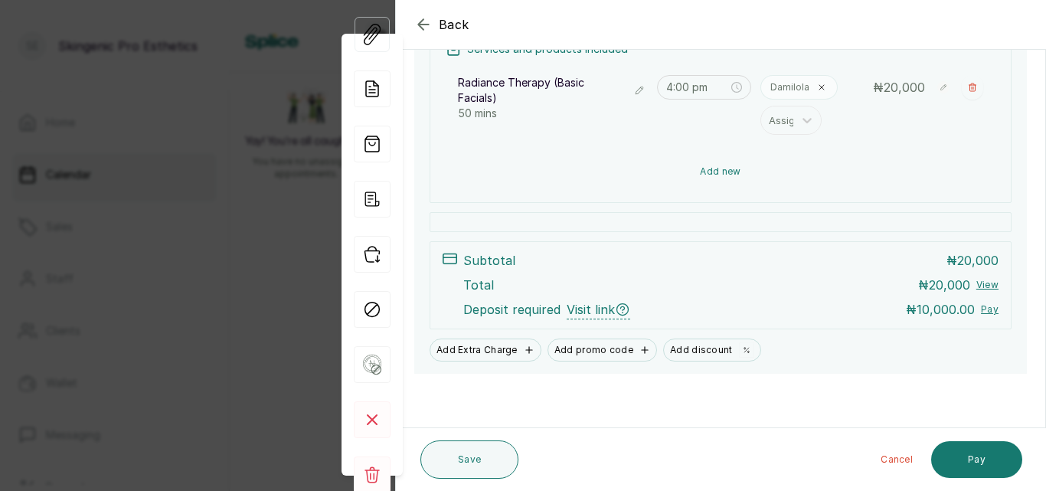
scroll to position [251, 0]
click at [759, 181] on button "Add new" at bounding box center [721, 171] width 550 height 37
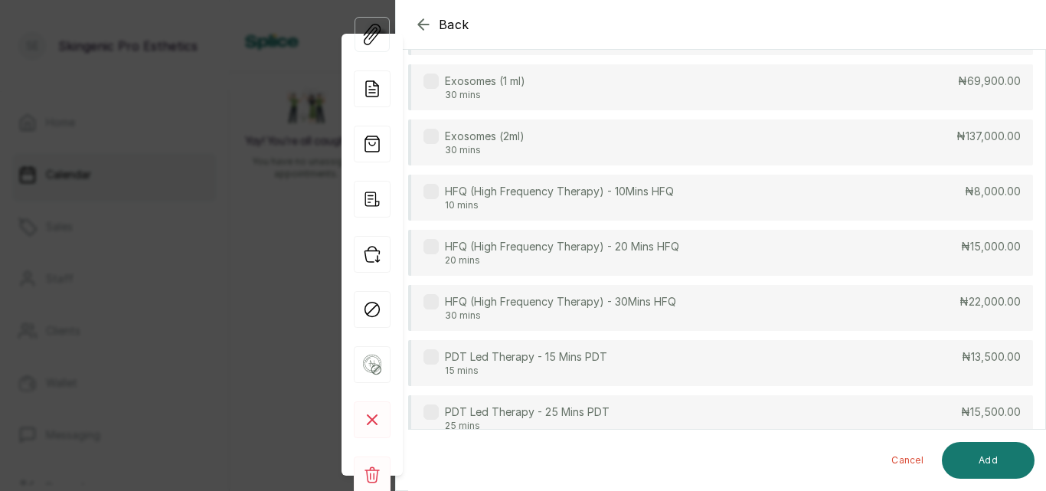
scroll to position [0, 0]
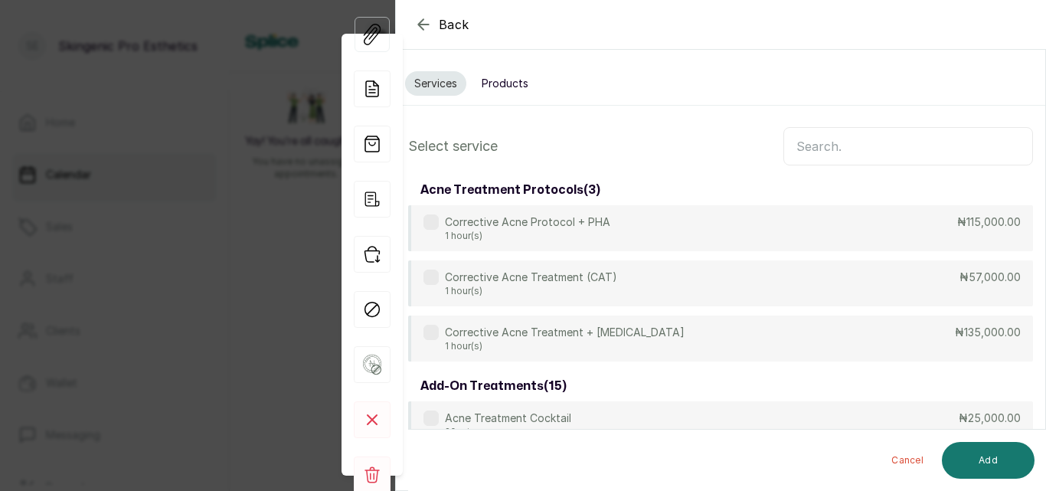
click at [832, 155] on input "text" at bounding box center [908, 146] width 250 height 38
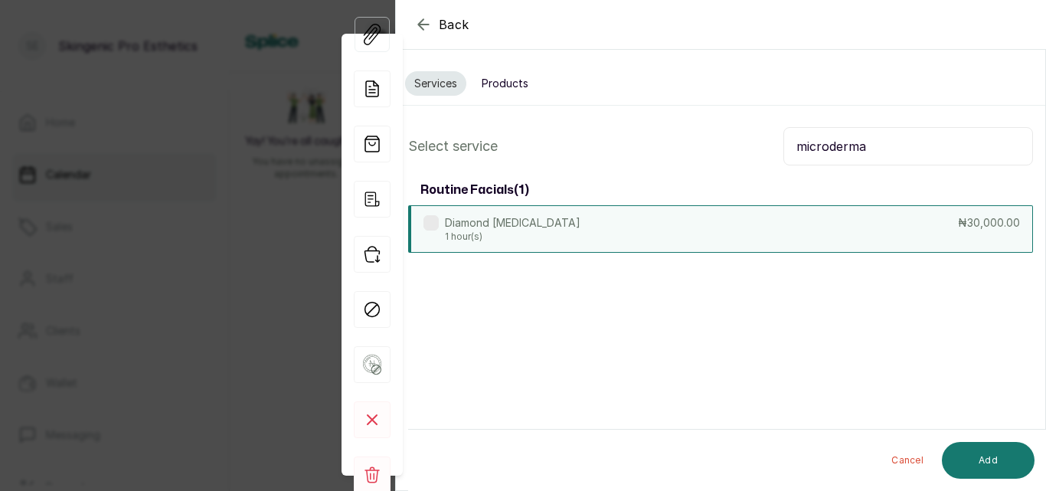
type input "microderma"
click at [553, 231] on p "1 hour(s)" at bounding box center [513, 236] width 136 height 12
click at [989, 466] on button "Add" at bounding box center [988, 460] width 93 height 37
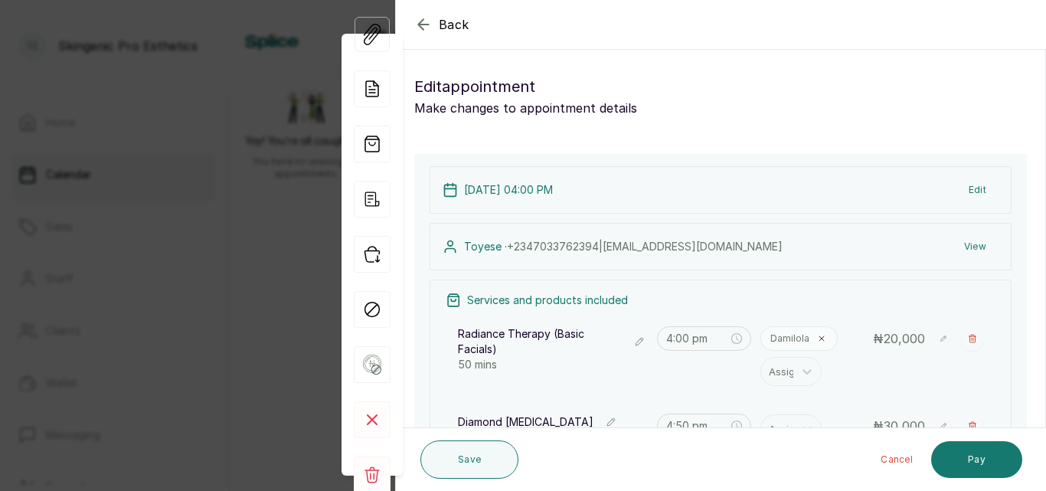
scroll to position [312, 0]
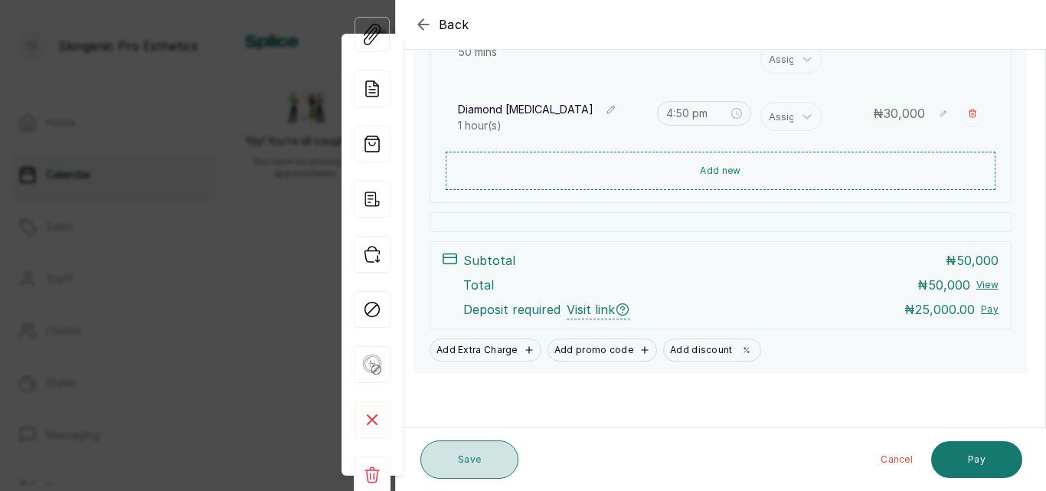
click at [471, 459] on button "Save" at bounding box center [469, 459] width 98 height 38
click at [799, 116] on icon at bounding box center [806, 116] width 15 height 15
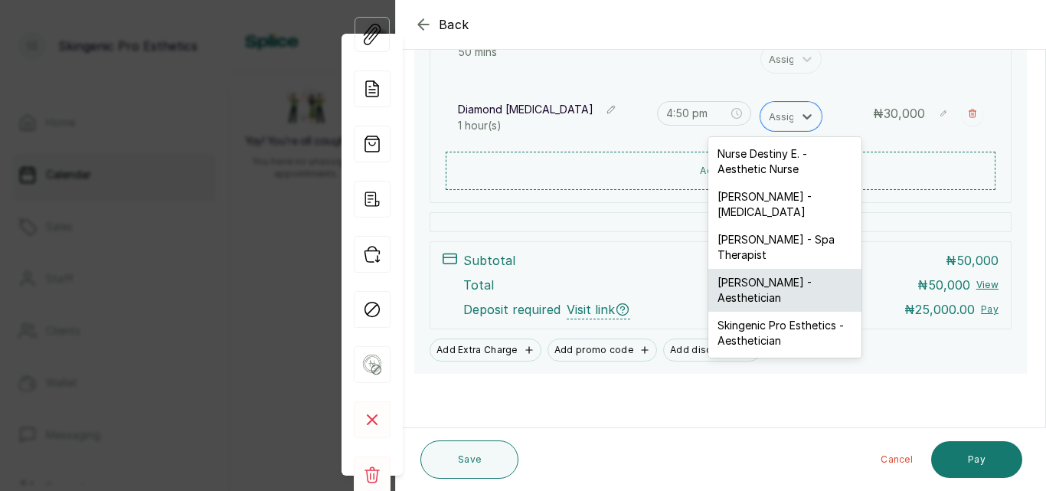
click at [815, 282] on div "Damilola F. - Aesthetician" at bounding box center [784, 290] width 153 height 43
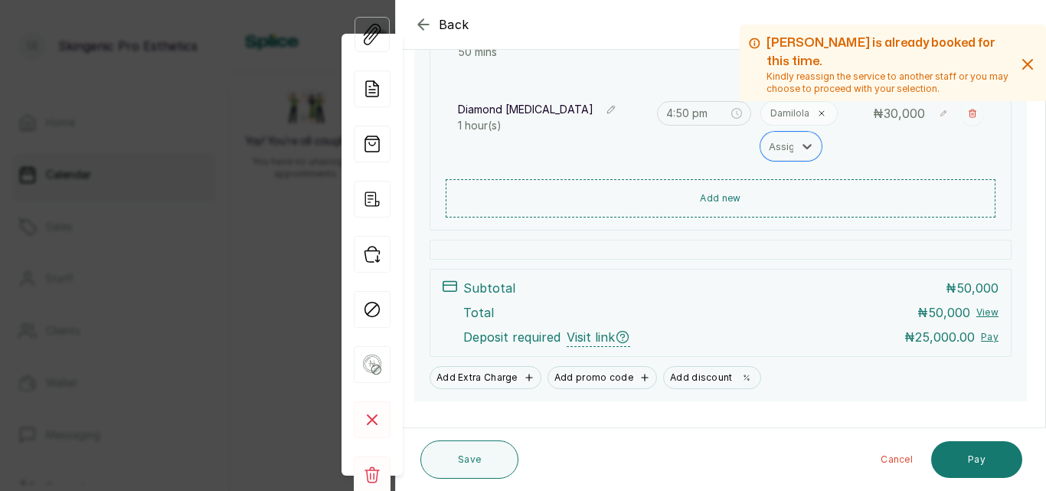
click at [1018, 58] on icon "button" at bounding box center [1027, 64] width 18 height 18
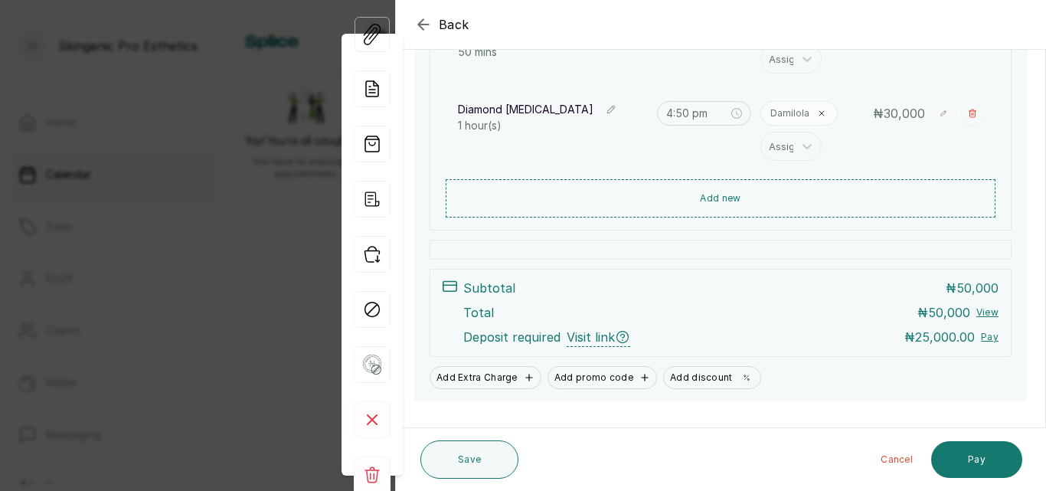
click at [799, 67] on div at bounding box center [893, 63] width 306 height 77
click at [799, 60] on div at bounding box center [893, 63] width 306 height 77
click at [799, 55] on div at bounding box center [893, 63] width 306 height 77
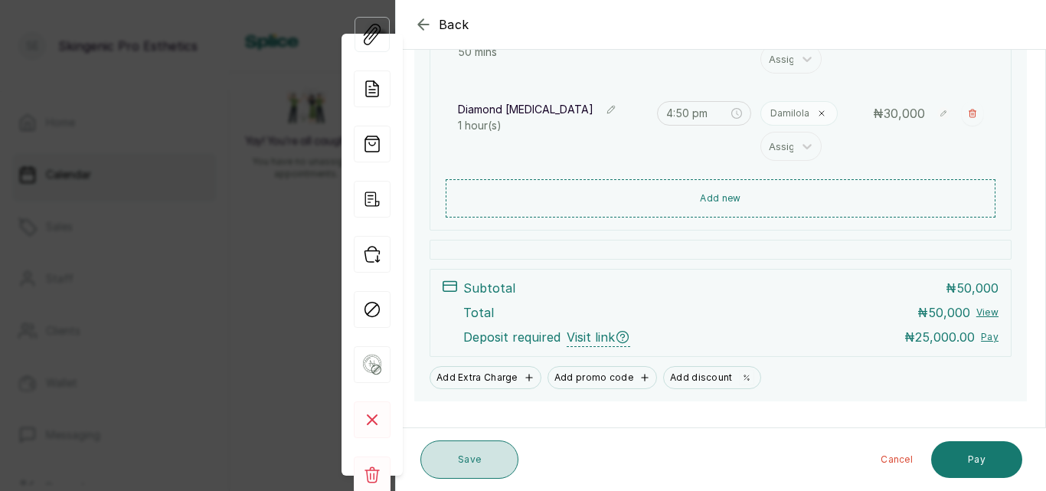
click at [469, 469] on button "Save" at bounding box center [469, 459] width 98 height 38
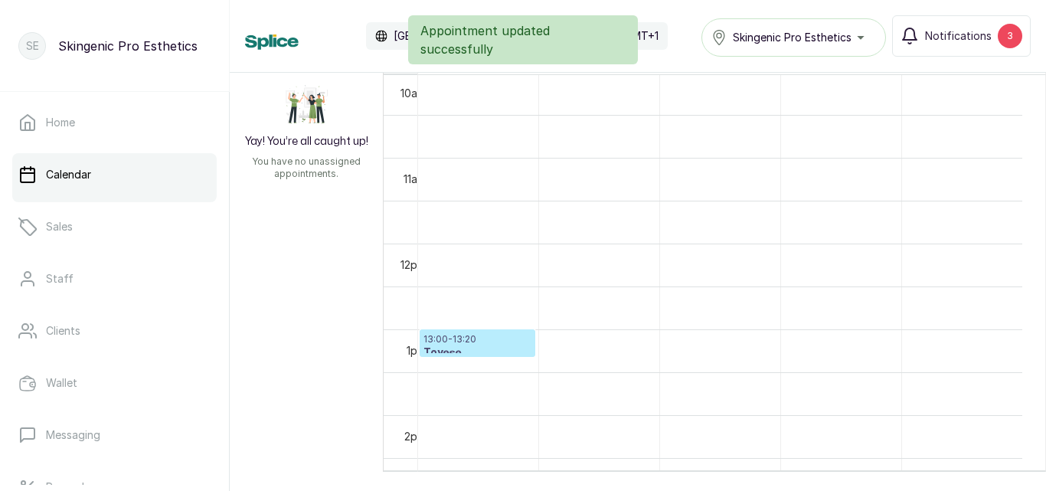
scroll to position [1206, 0]
